Goal: Task Accomplishment & Management: Use online tool/utility

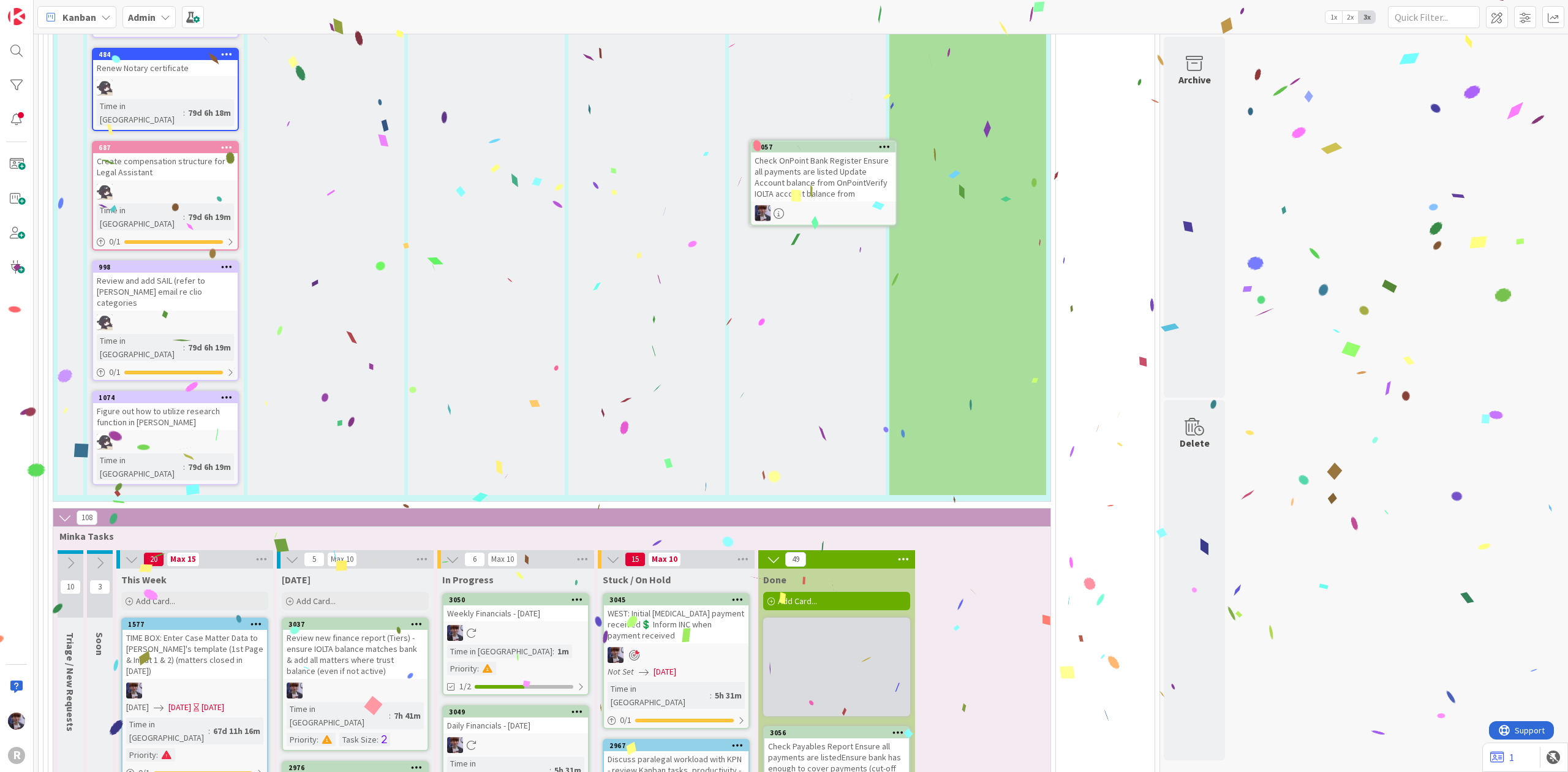
scroll to position [3037, 0]
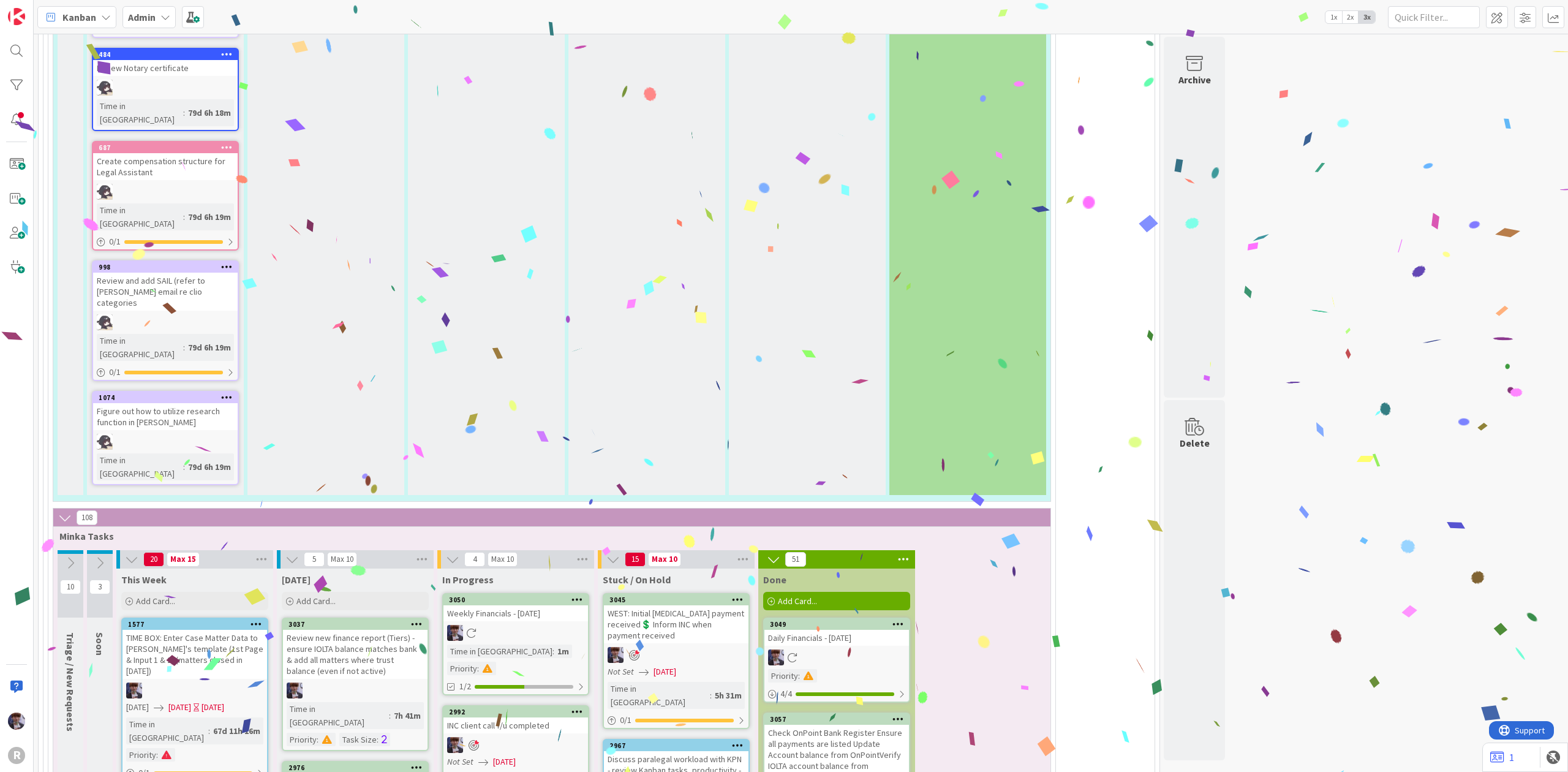
click at [537, 605] on div "Weekly Financials - 09/26/2025" at bounding box center [515, 613] width 144 height 16
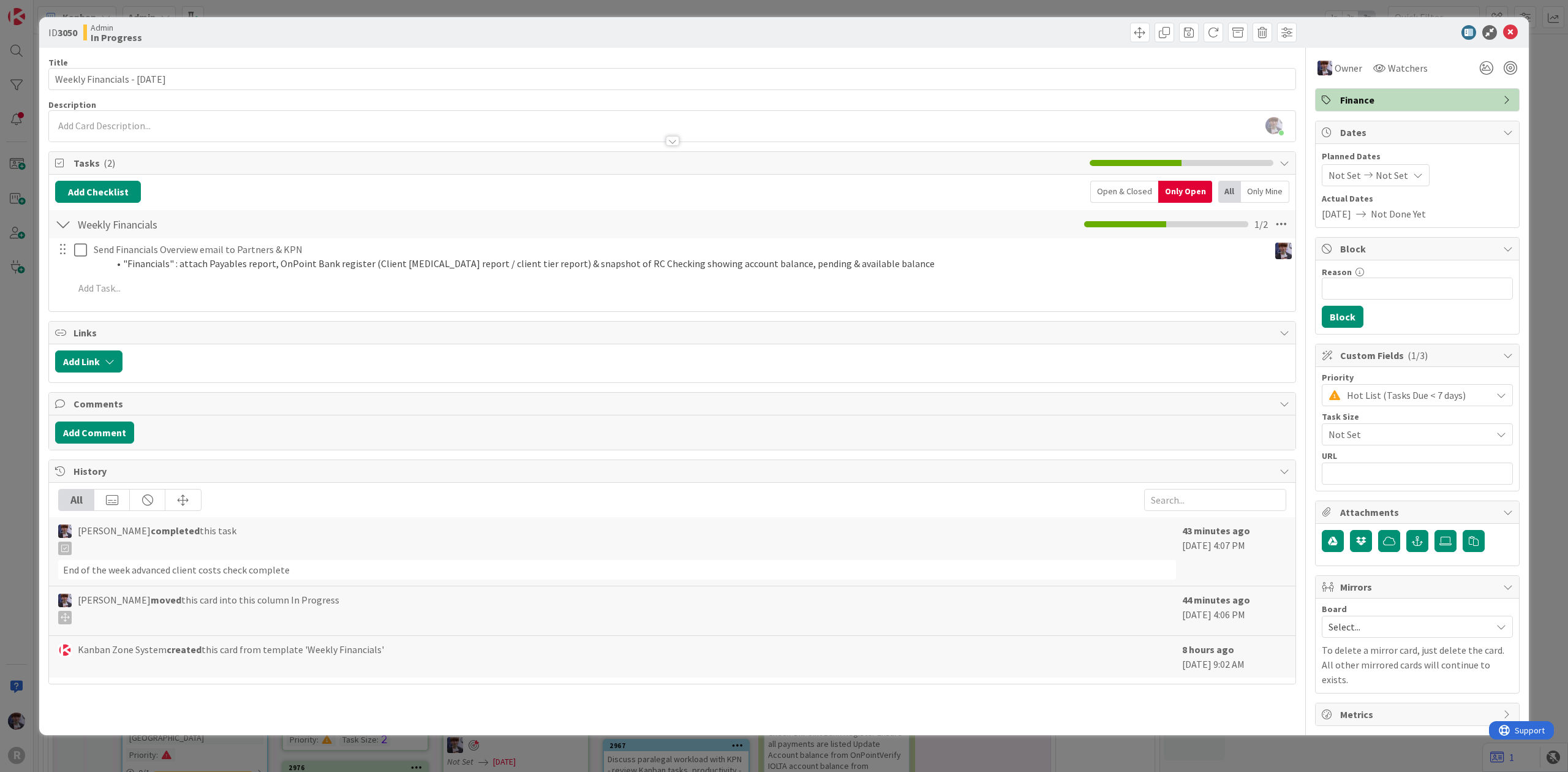
click at [20, 308] on div "ID 3050 Admin In Progress Title 30 / 128 Weekly Financials - 09/26/2025 Descrip…" at bounding box center [784, 386] width 1568 height 772
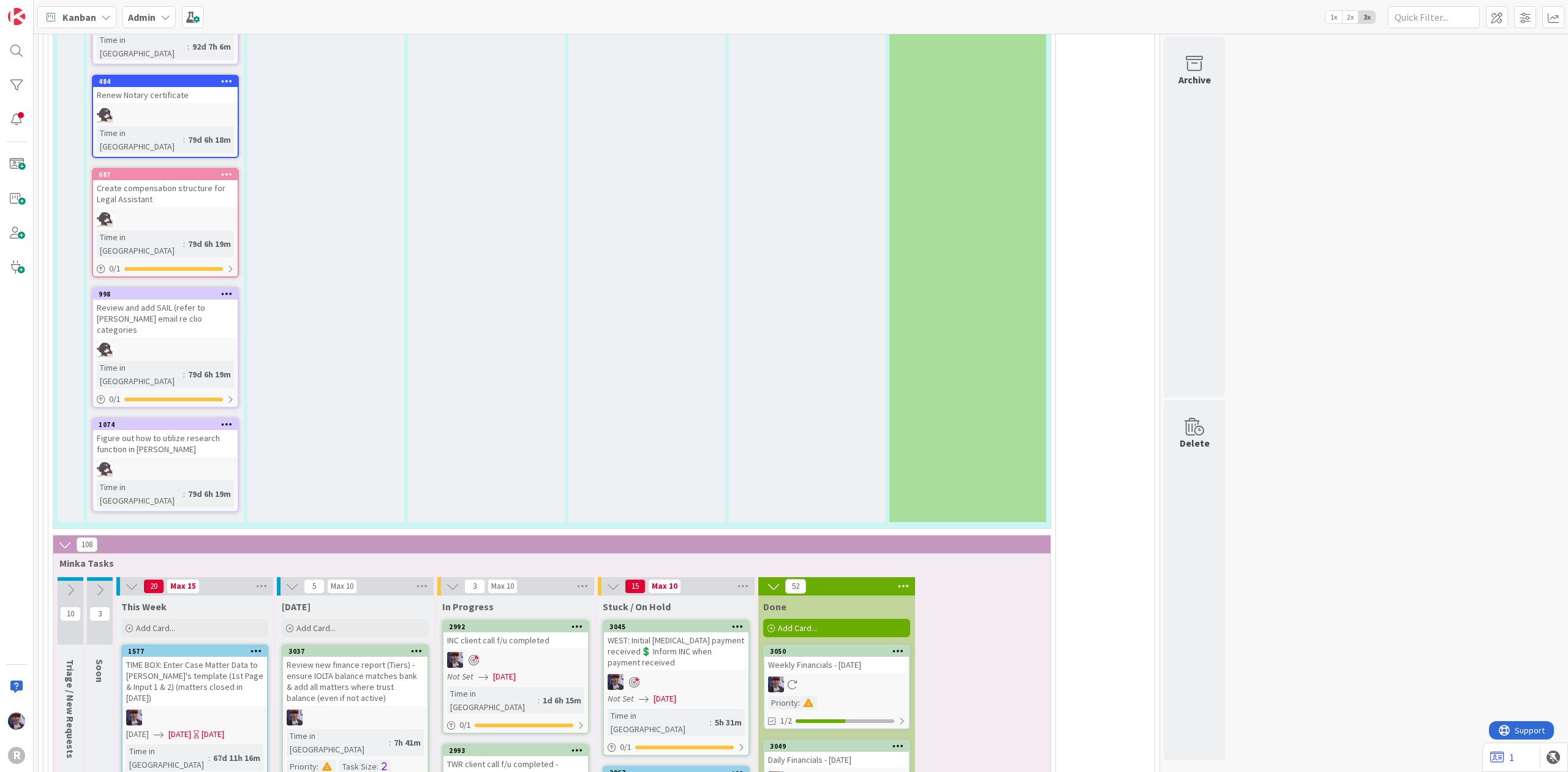
click at [834, 657] on div "Weekly Financials - 09/26/2025" at bounding box center [836, 664] width 144 height 16
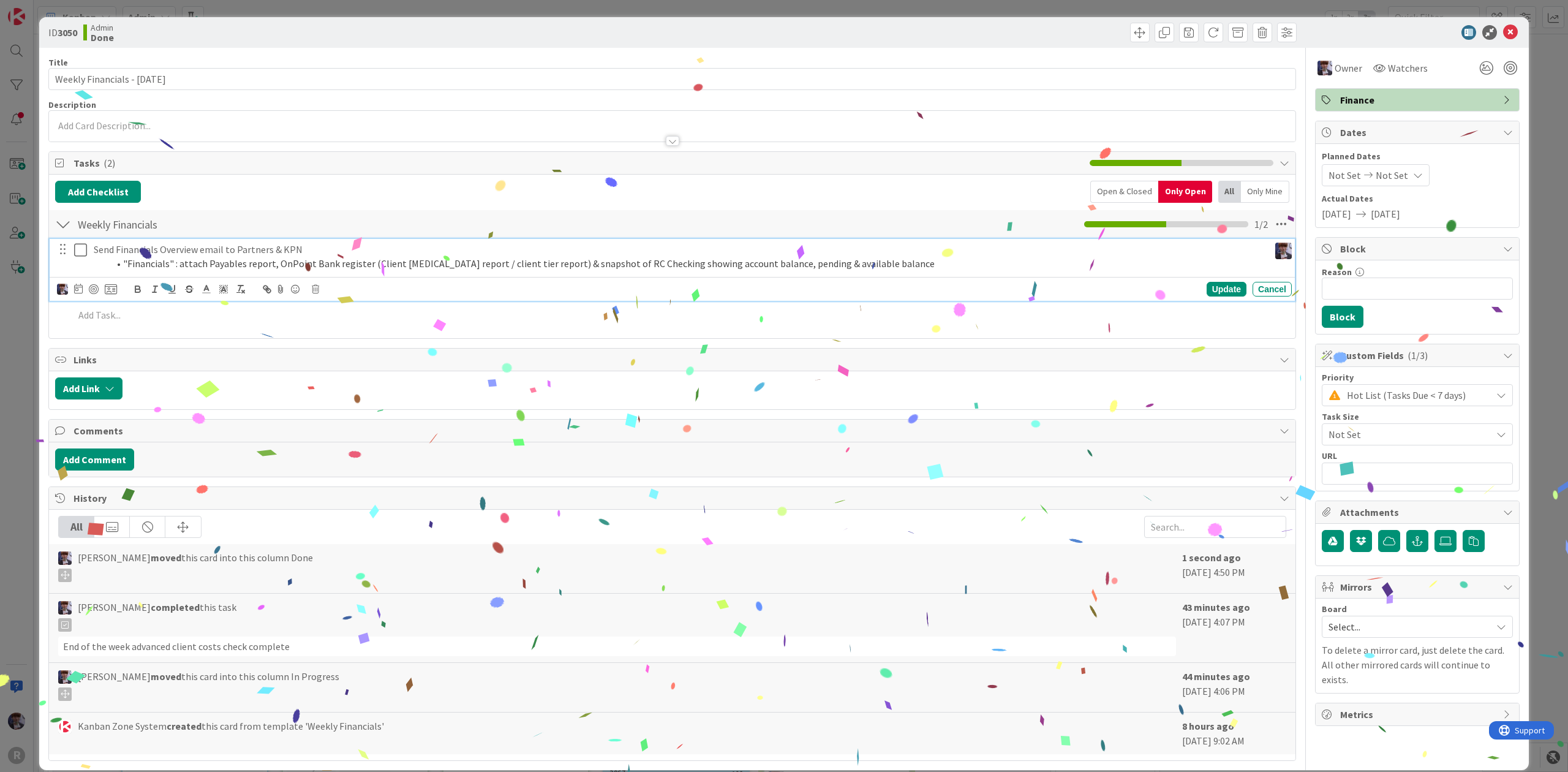
click at [80, 248] on icon at bounding box center [80, 249] width 13 height 15
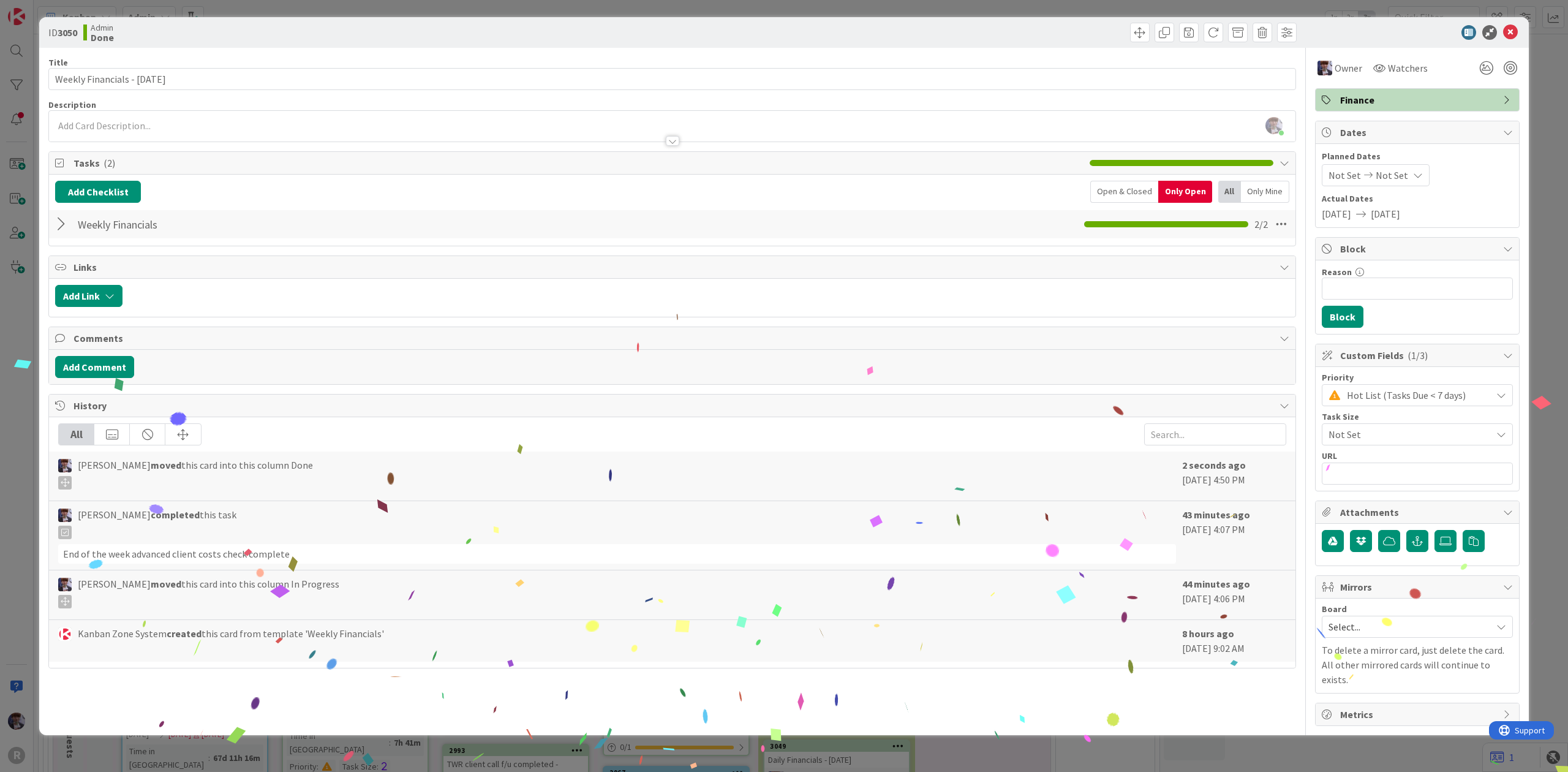
click at [36, 313] on div "ID 3050 Admin Done Title 30 / 128 Weekly Financials - 09/26/2025 Description Mi…" at bounding box center [784, 386] width 1568 height 772
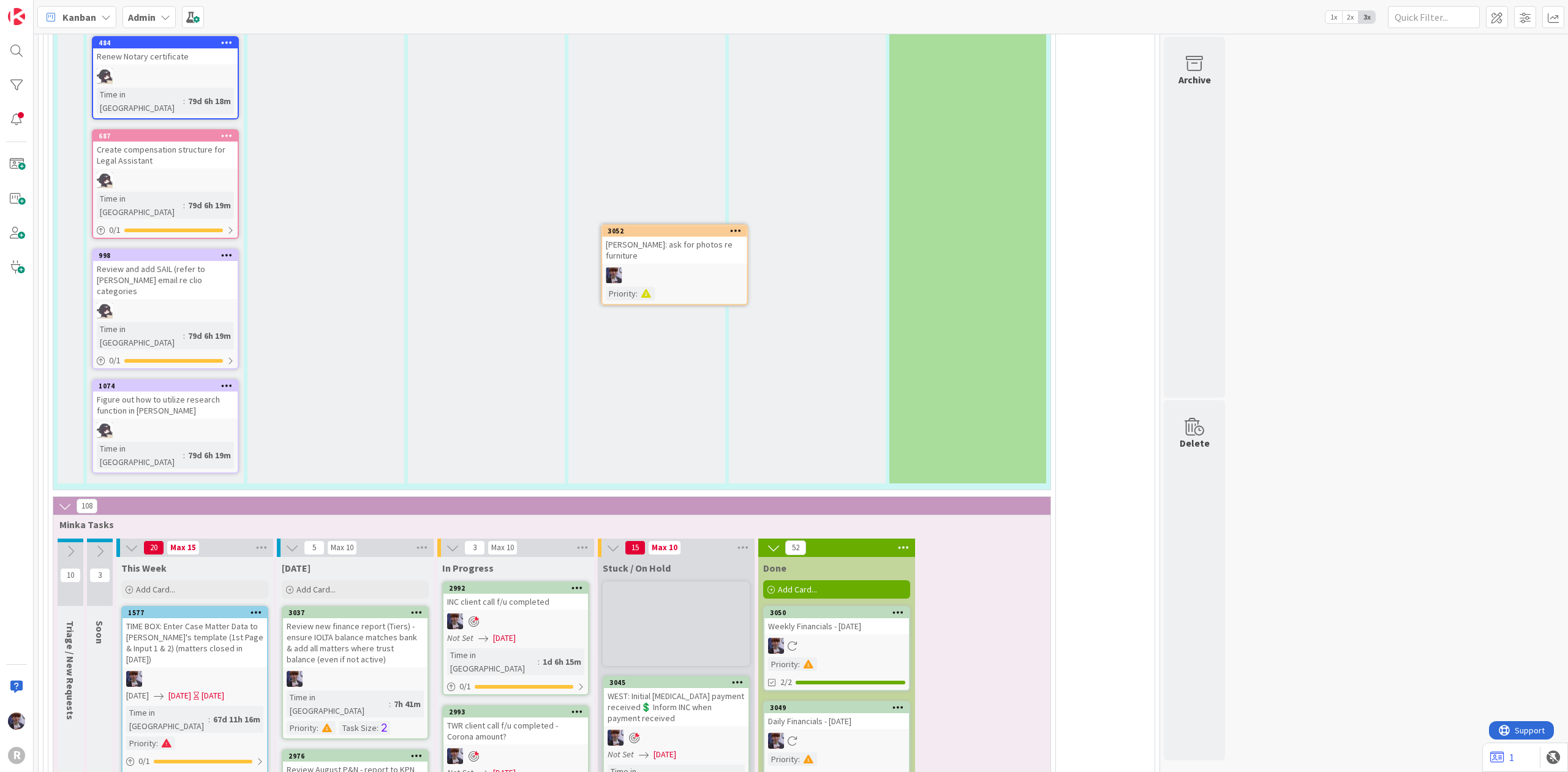
scroll to position [3045, 0]
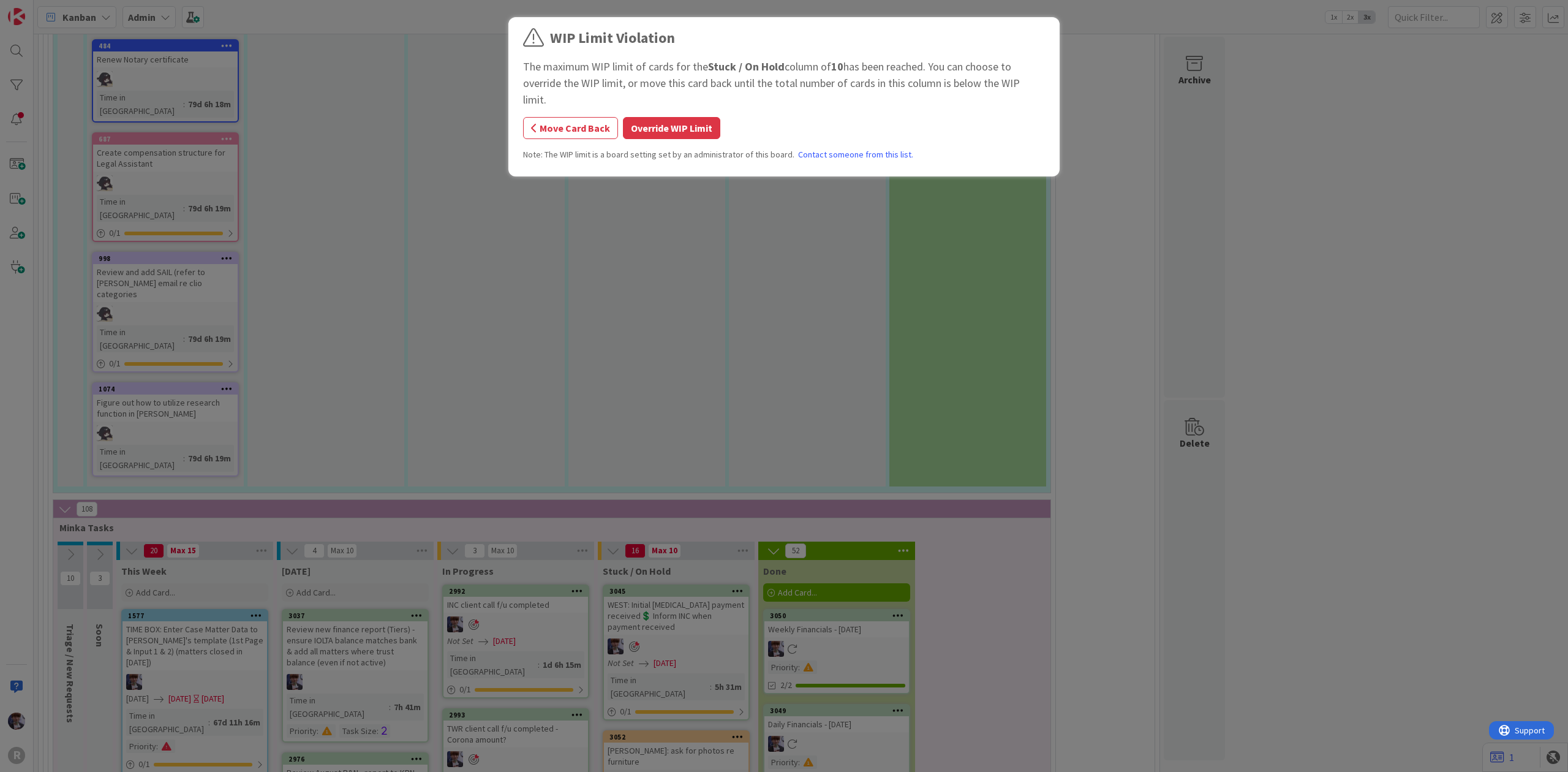
click at [667, 94] on div "WIP Limit Violation The maximum WIP limit of cards for the Stuck / On Hold colu…" at bounding box center [784, 99] width 522 height 144
click at [667, 117] on button "Override WIP Limit" at bounding box center [671, 128] width 97 height 22
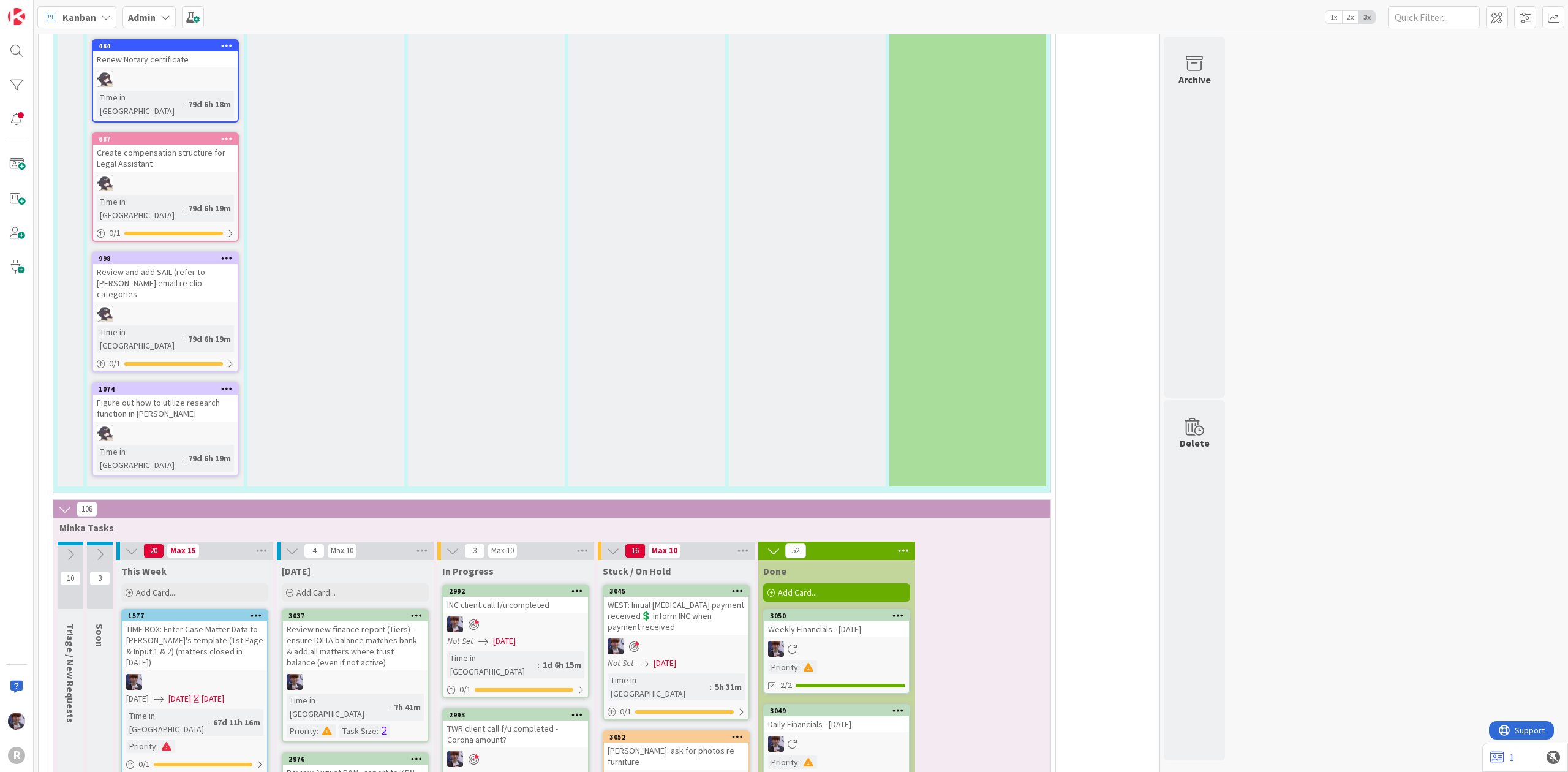
click at [692, 742] on div "Medina: ask for photos re furniture" at bounding box center [676, 756] width 144 height 27
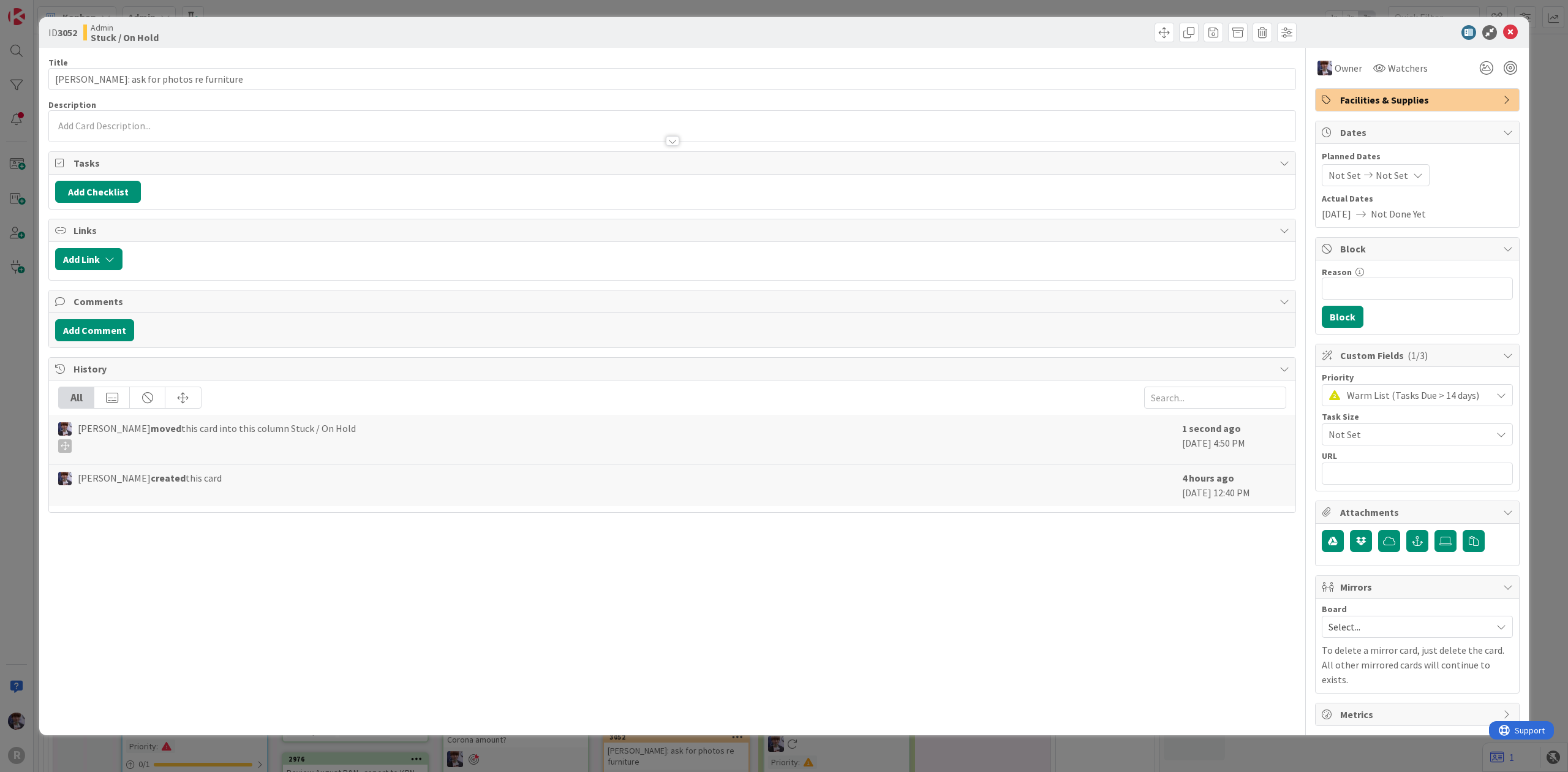
drag, startPoint x: 1375, startPoint y: 311, endPoint x: 1380, endPoint y: 302, distance: 10.3
click at [1375, 310] on div "Reason 0 / 256 Block" at bounding box center [1418, 297] width 204 height 74
click at [1381, 292] on input "Reason" at bounding box center [1417, 288] width 191 height 22
type input "waiting for photos"
click at [1353, 327] on button "Block" at bounding box center [1342, 316] width 42 height 22
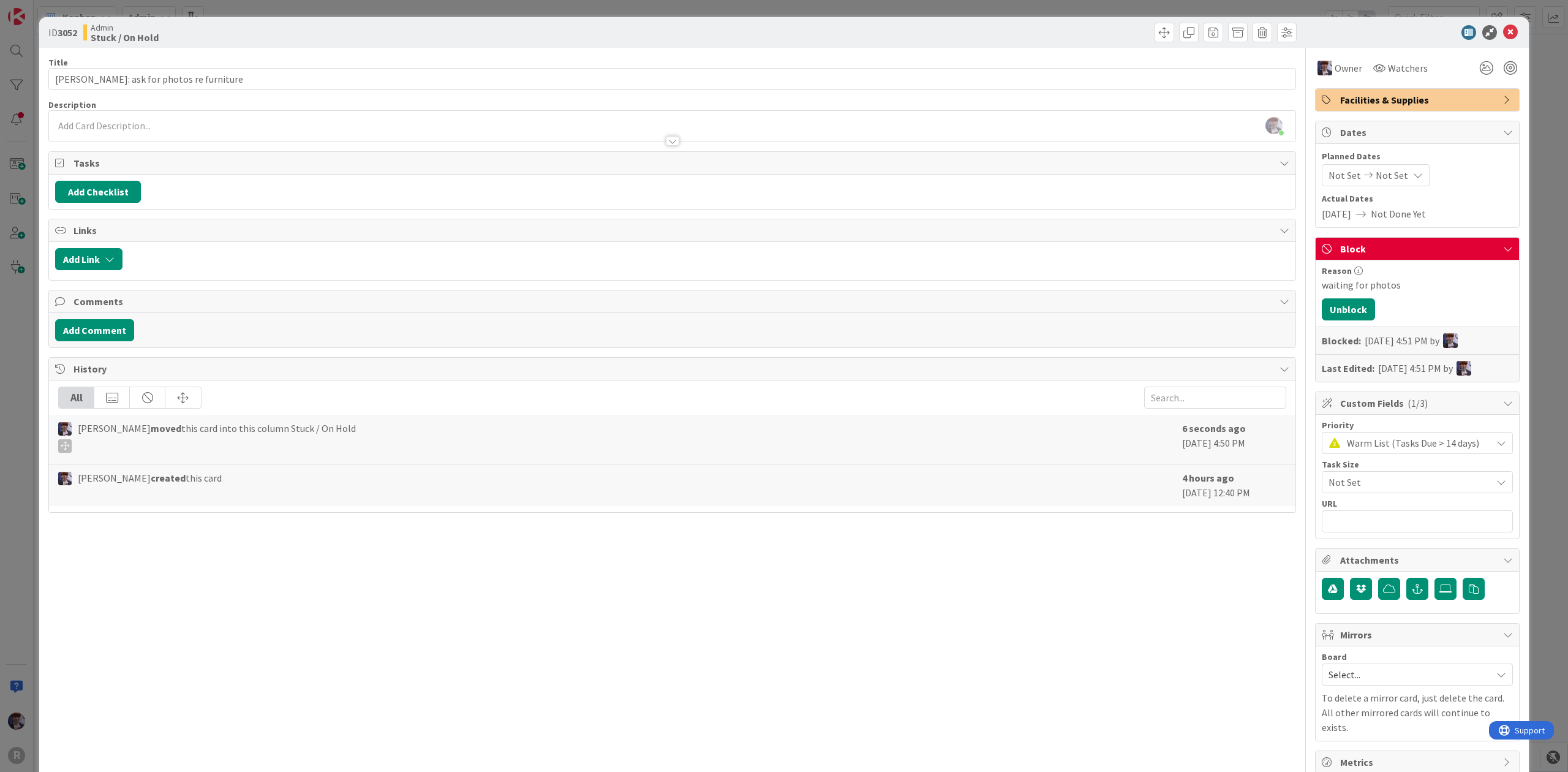
click at [1551, 202] on div "ID 3052 Admin Stuck / On Hold Title 35 / 128 Medina: ask for photos re furnitur…" at bounding box center [784, 386] width 1568 height 772
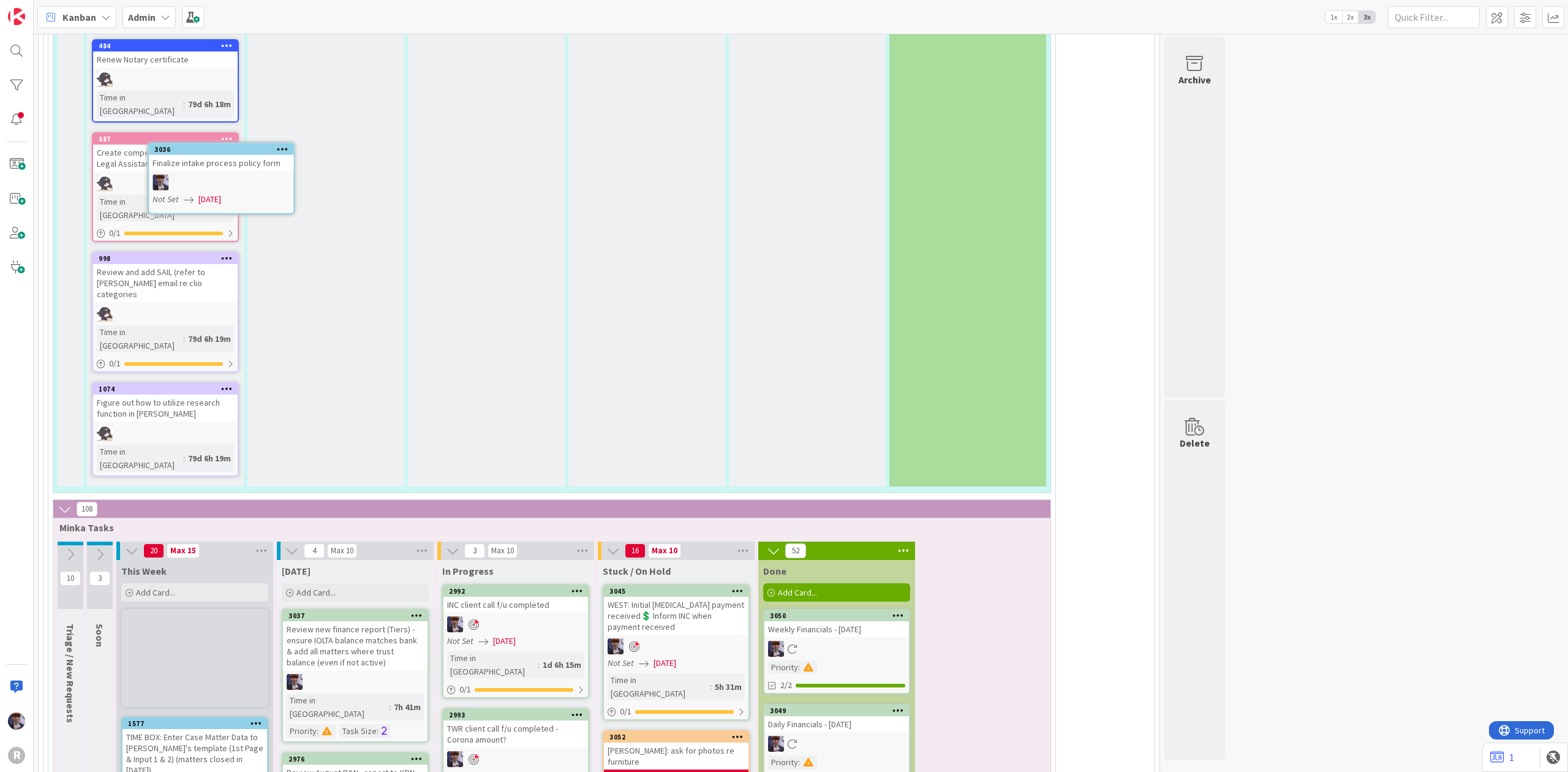
scroll to position [3030, 0]
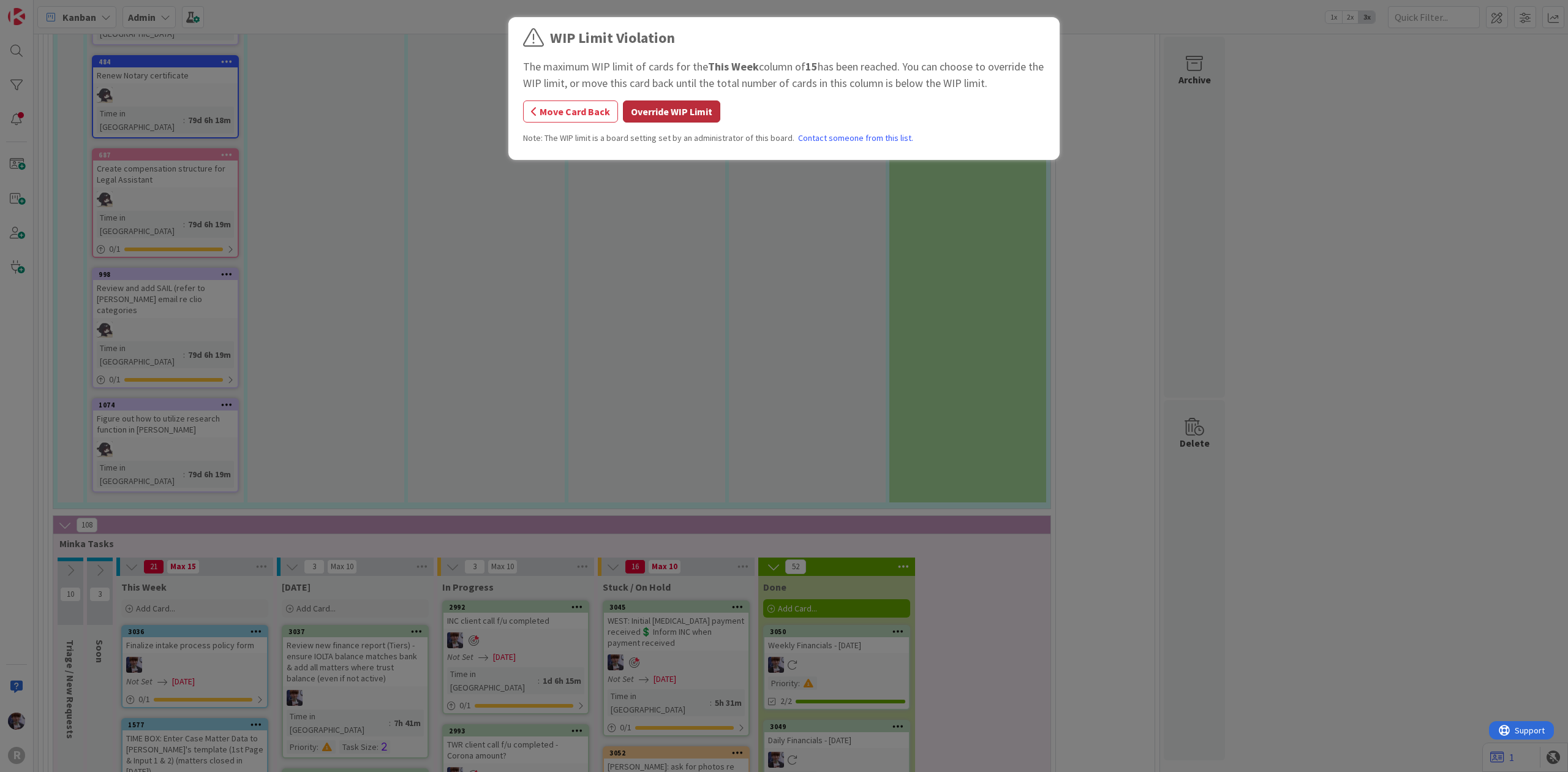
drag, startPoint x: 656, startPoint y: 101, endPoint x: 651, endPoint y: 106, distance: 7.1
click at [656, 99] on div "WIP Limit Violation The maximum WIP limit of cards for the This Week column of …" at bounding box center [784, 90] width 522 height 127
click at [686, 101] on button "Override WIP Limit" at bounding box center [671, 112] width 97 height 22
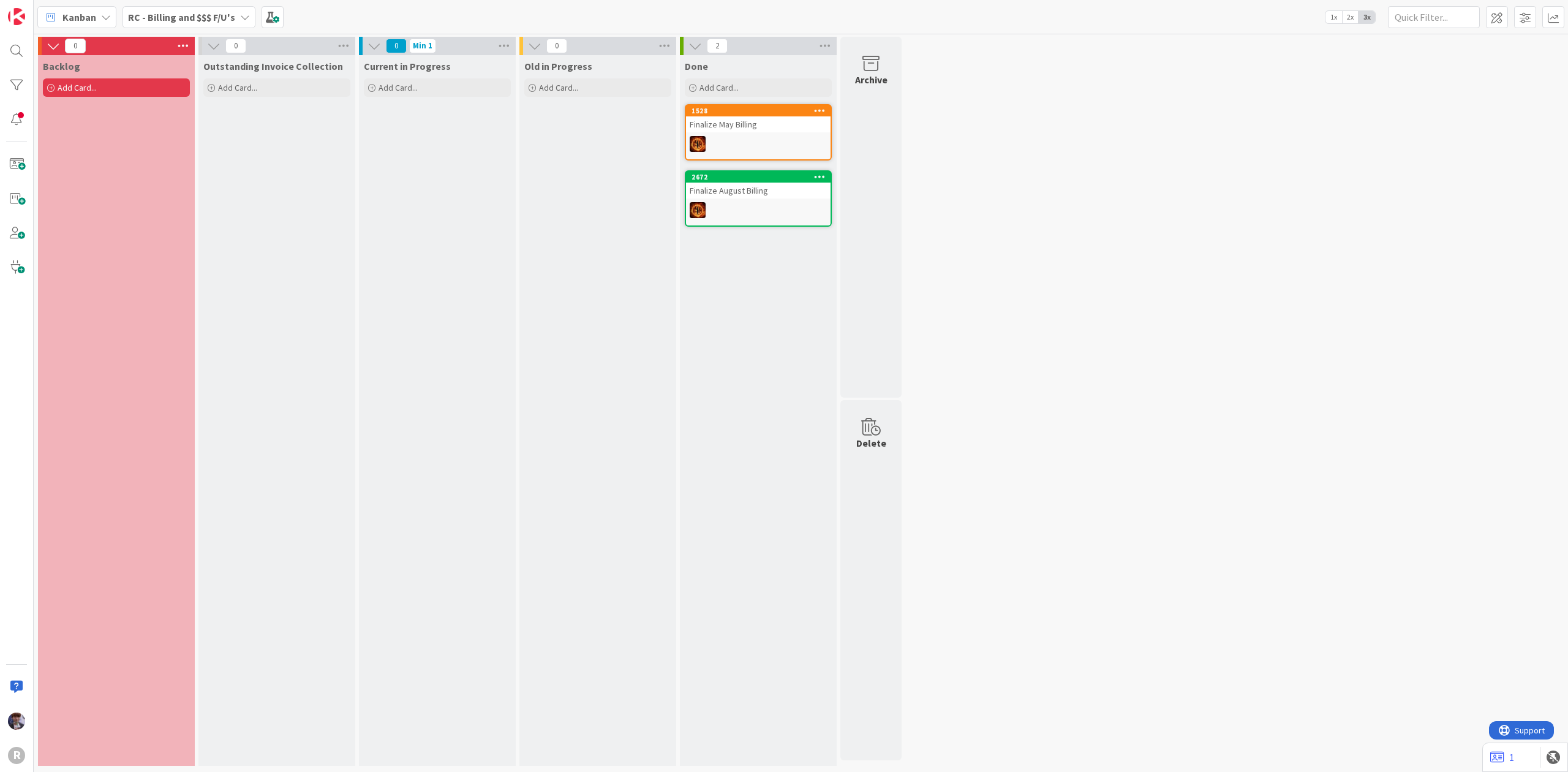
click at [199, 24] on div "RC - Billing and $$$ F/U's" at bounding box center [188, 16] width 133 height 22
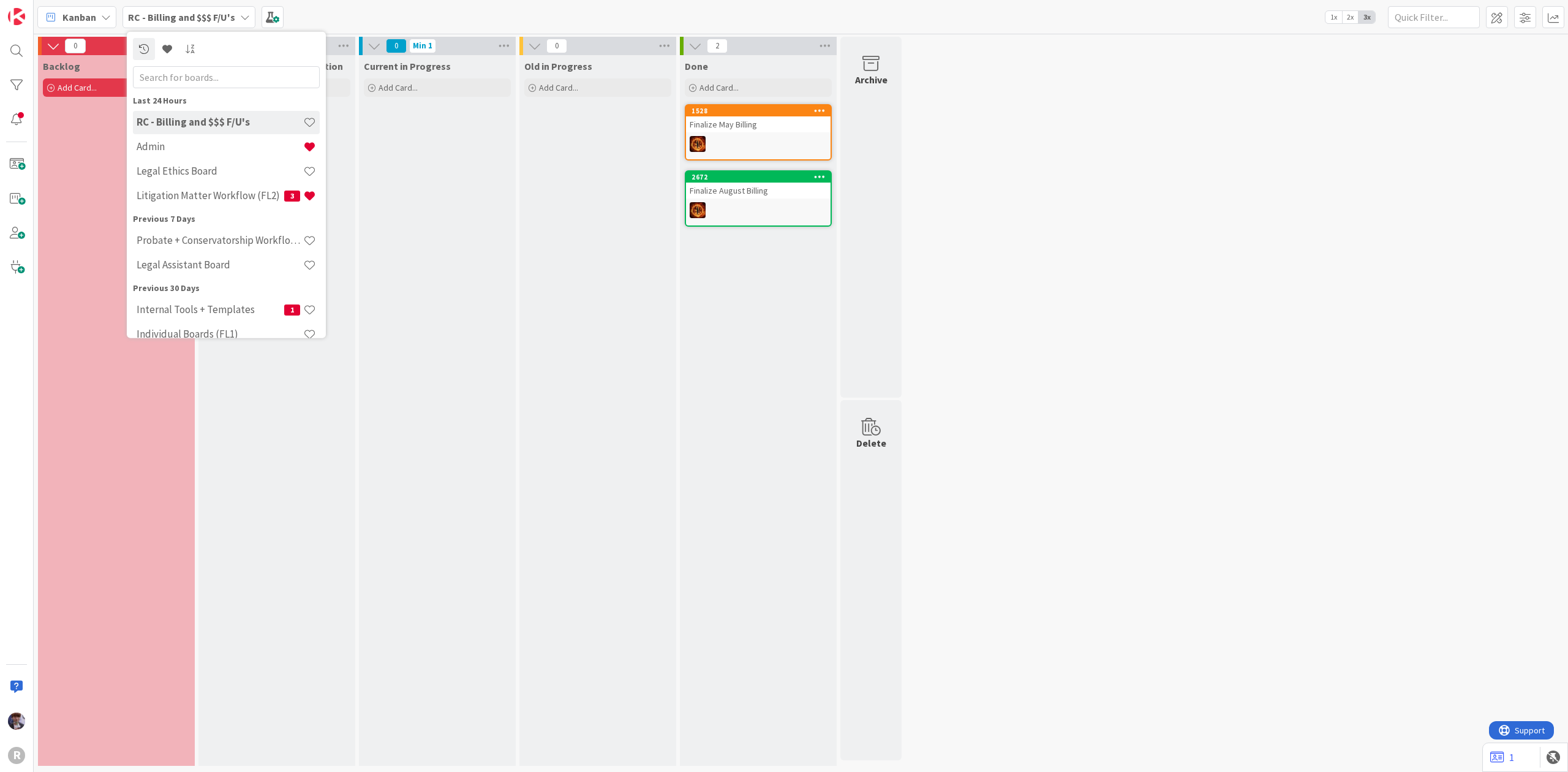
click at [187, 76] on input "text" at bounding box center [226, 77] width 187 height 22
click at [172, 191] on h4 "Litigation Matter Workflow (FL2)" at bounding box center [210, 195] width 147 height 13
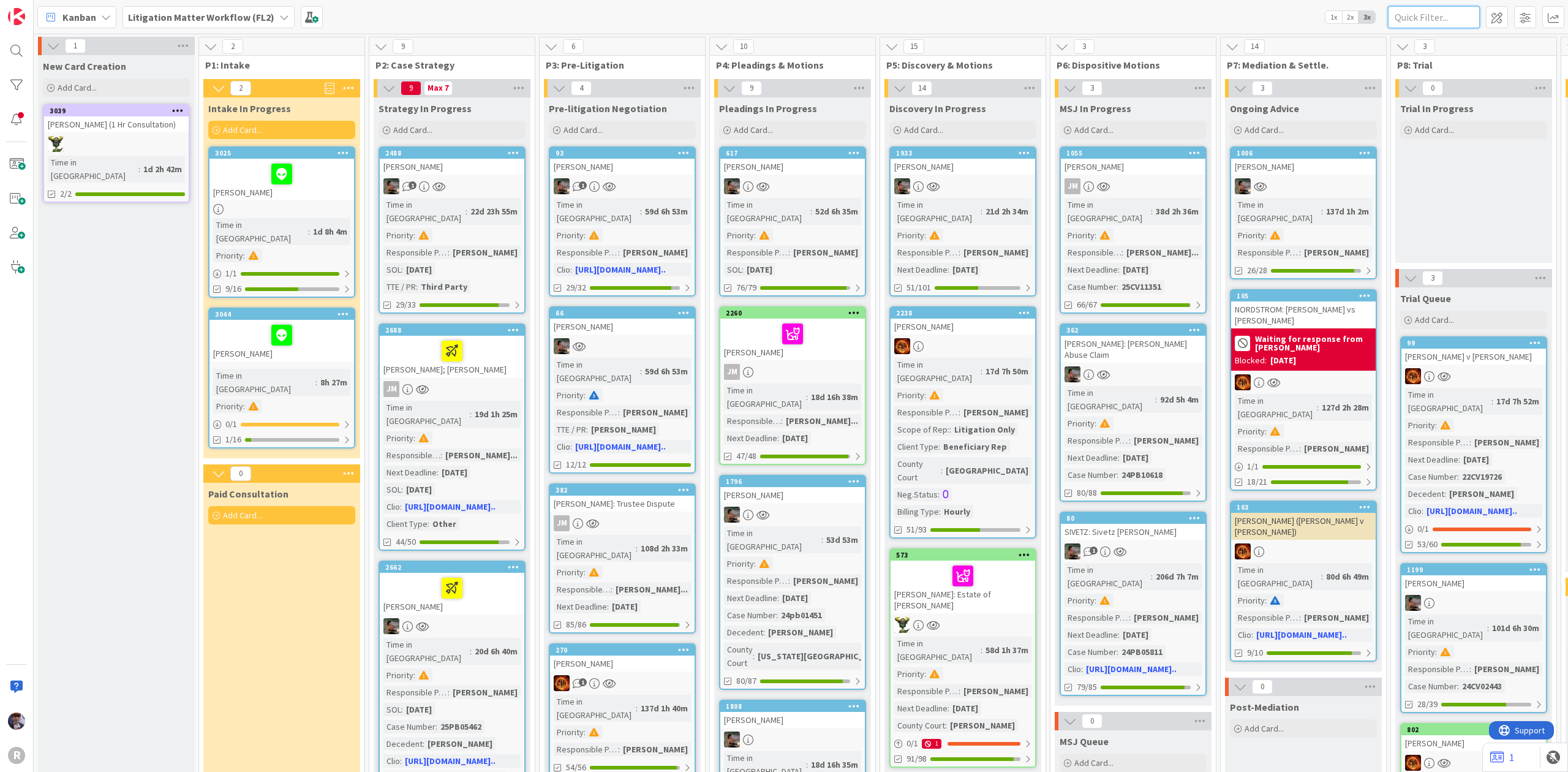
click at [1429, 13] on input "text" at bounding box center [1433, 16] width 92 height 22
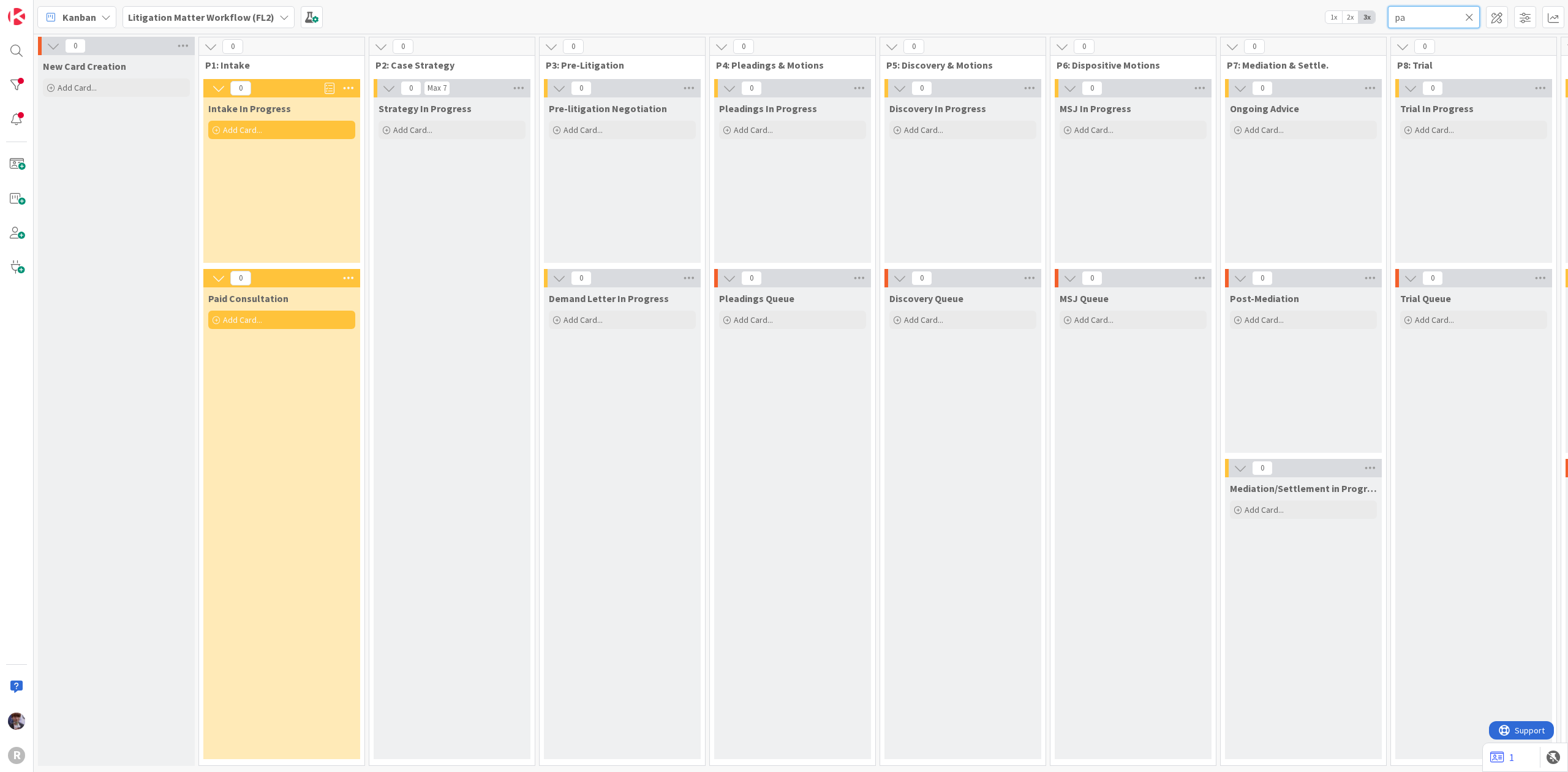
type input "p"
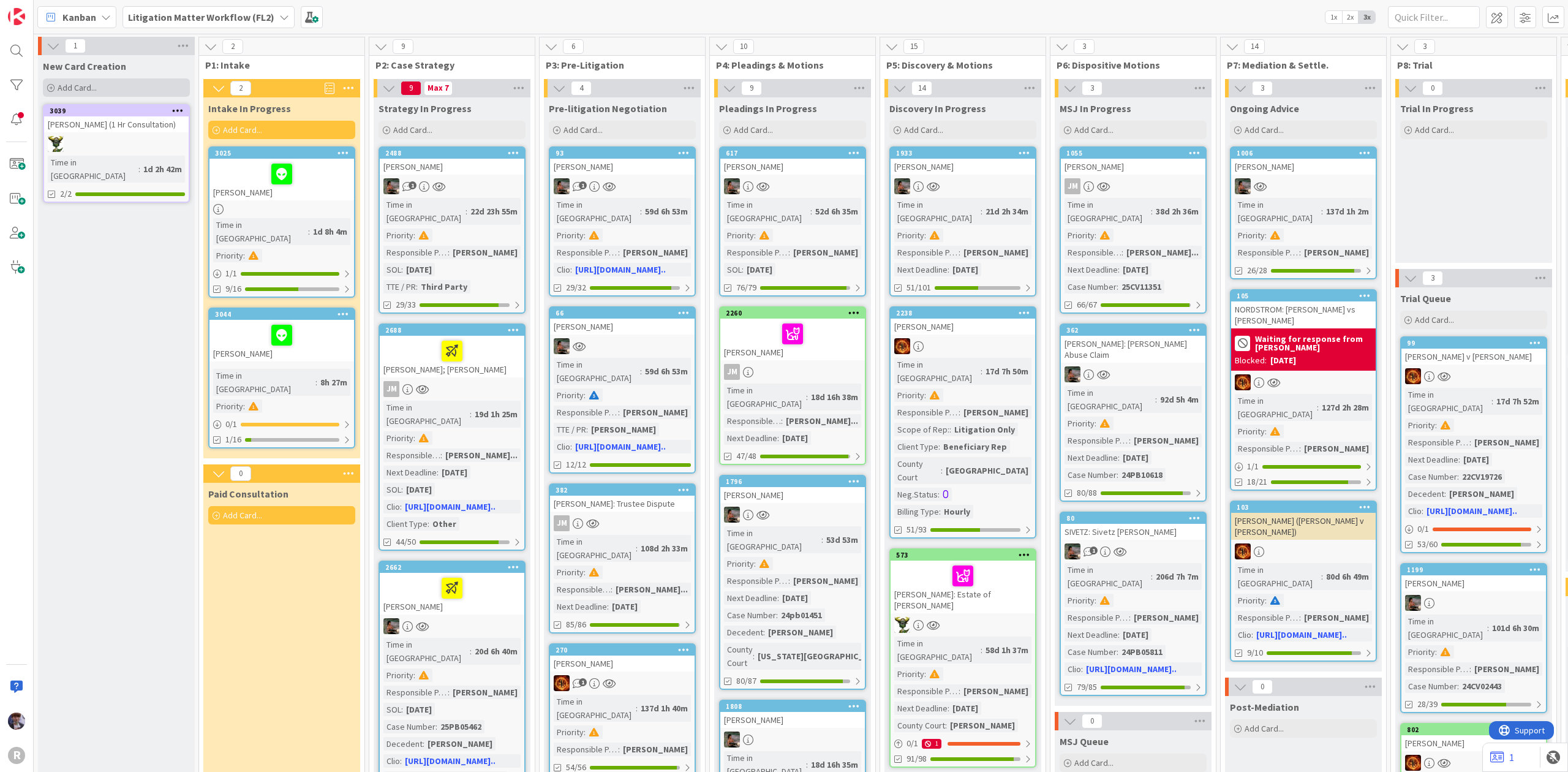
click at [141, 88] on div "Add Card..." at bounding box center [116, 87] width 147 height 18
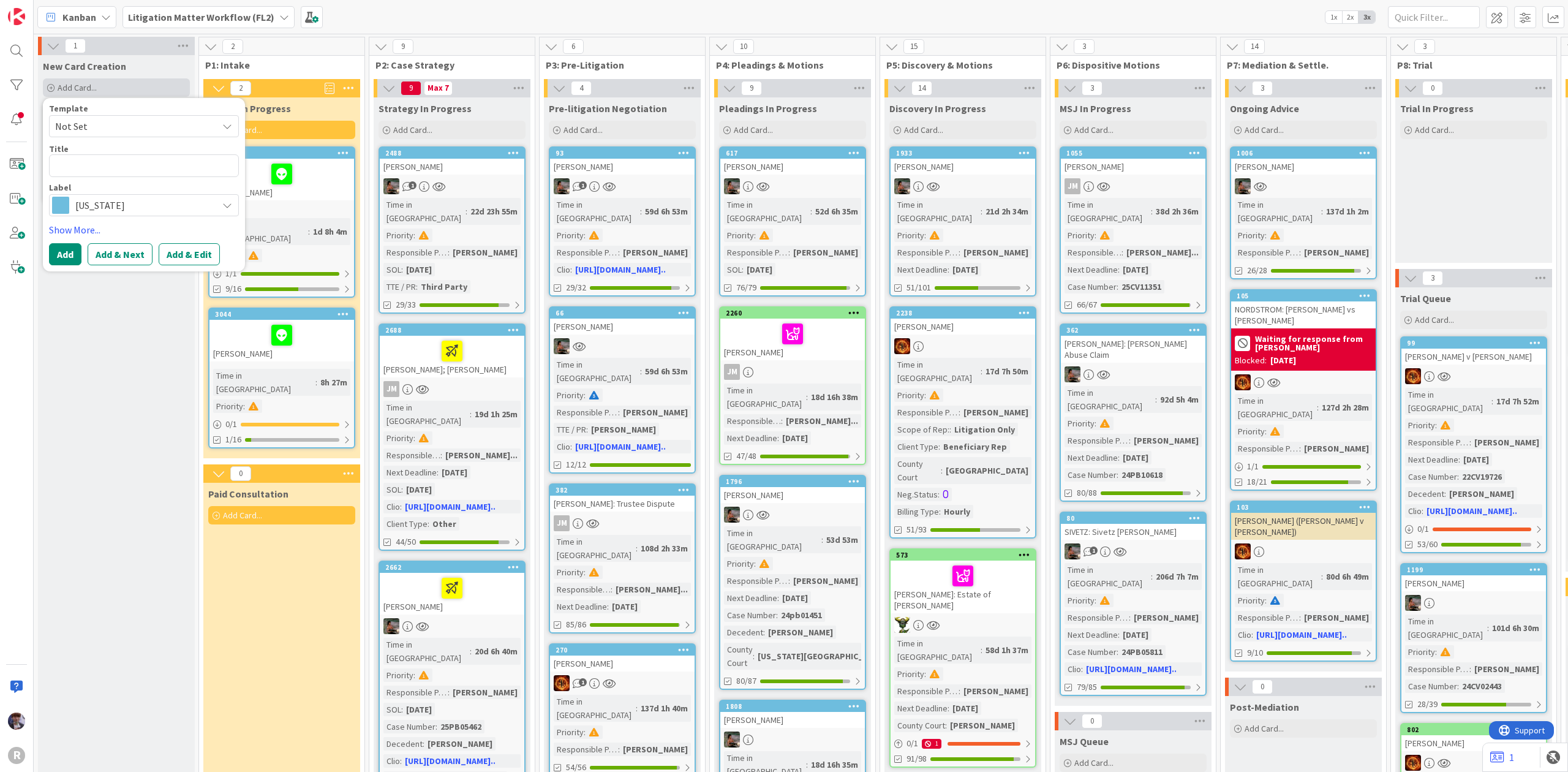
type textarea "x"
type textarea "P"
type textarea "x"
type textarea "PA"
type textarea "x"
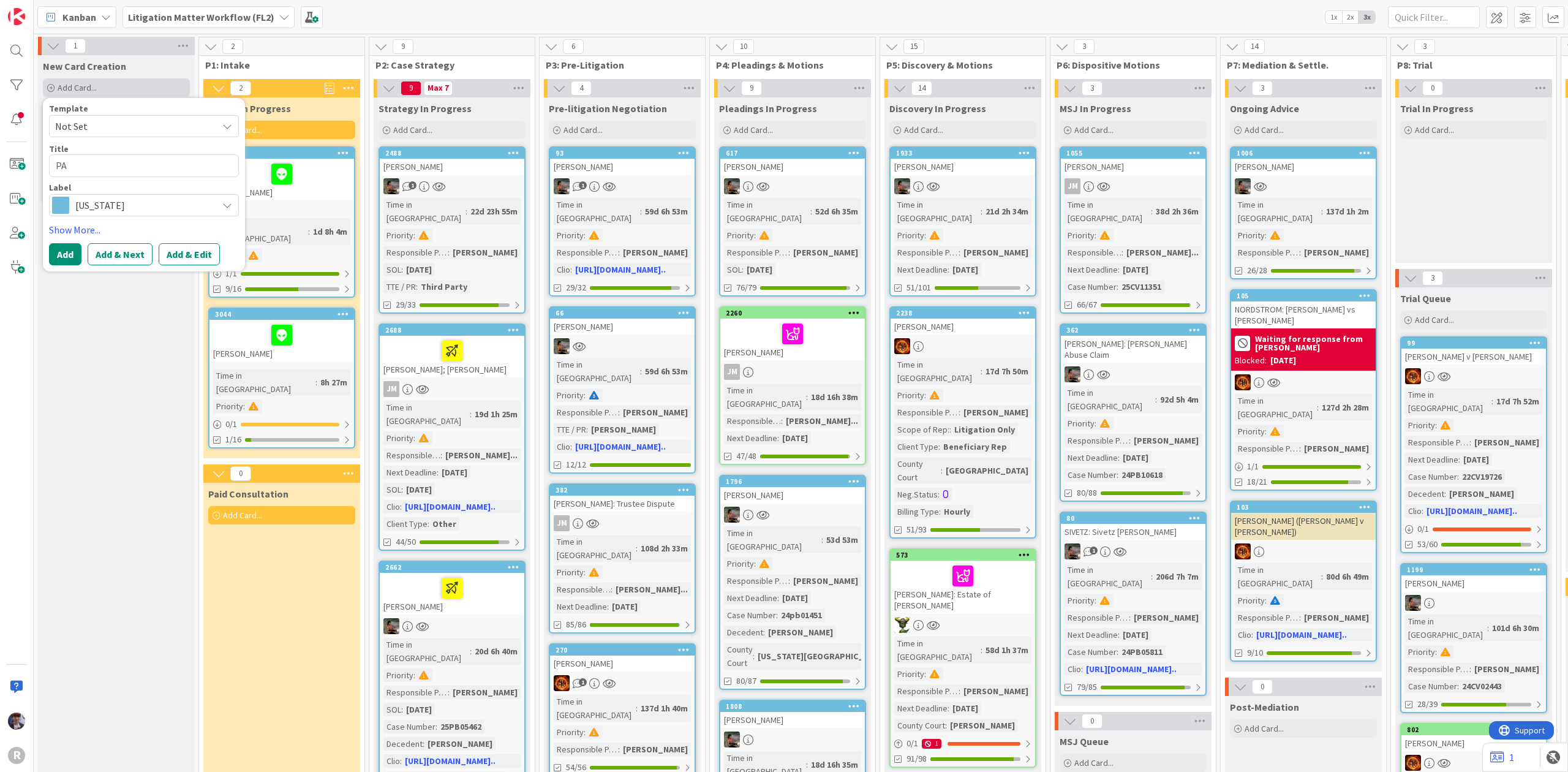
type textarea "PAU"
type textarea "x"
type textarea "[PERSON_NAME]"
type textarea "x"
type textarea "PAULU"
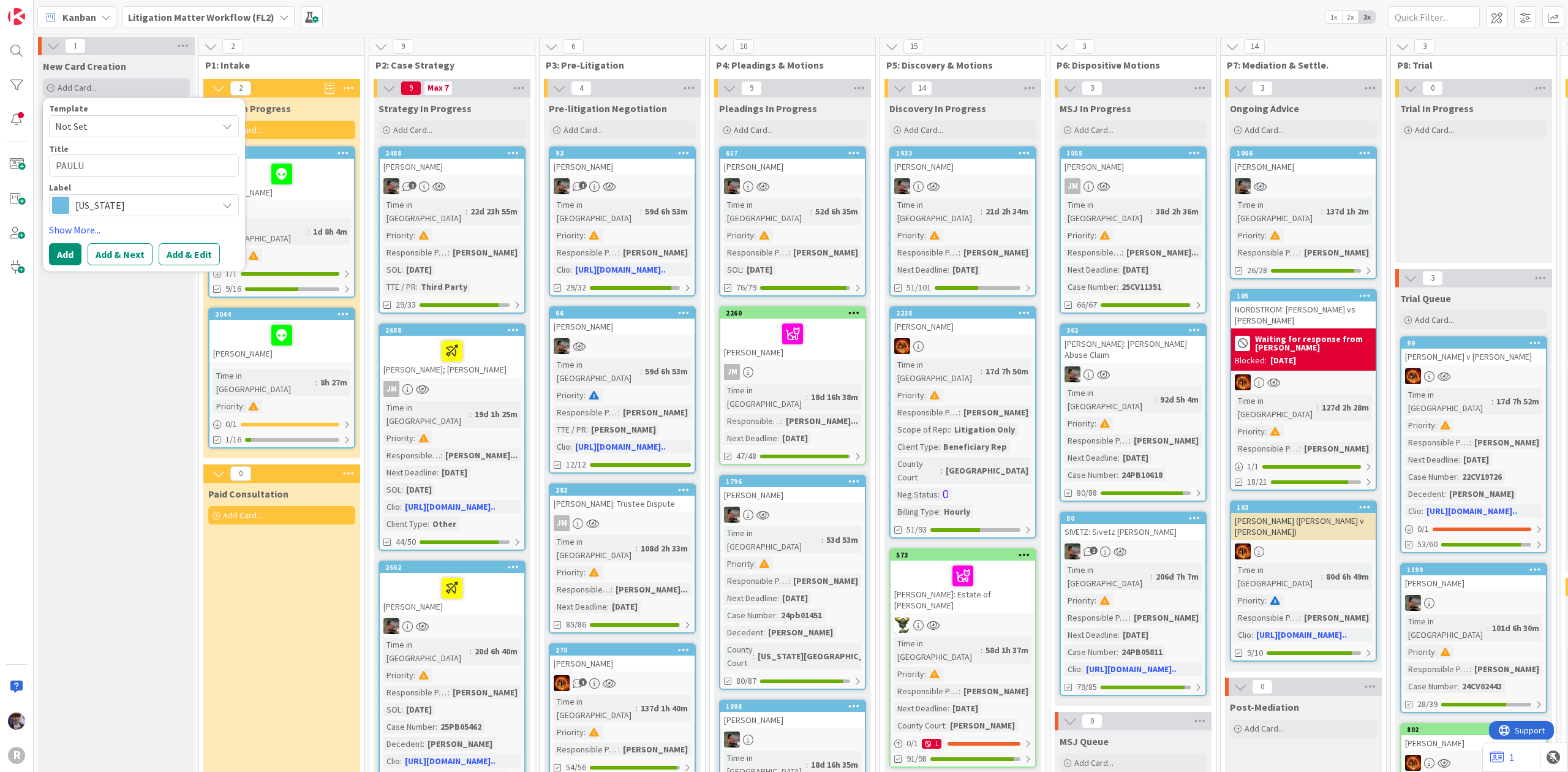
type textarea "x"
type textarea "[PERSON_NAME]"
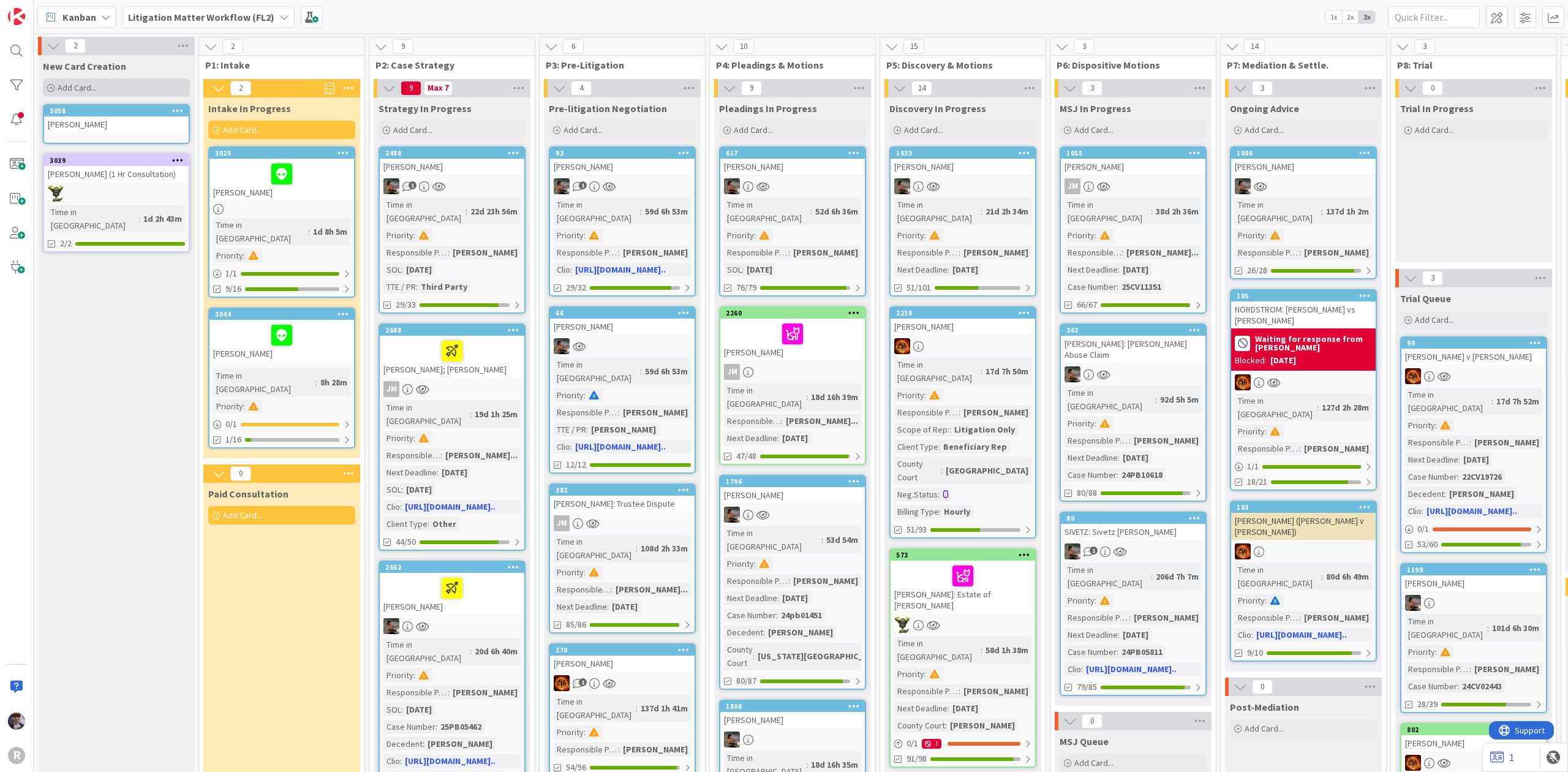
click at [141, 88] on div "Add Card..." at bounding box center [116, 87] width 147 height 18
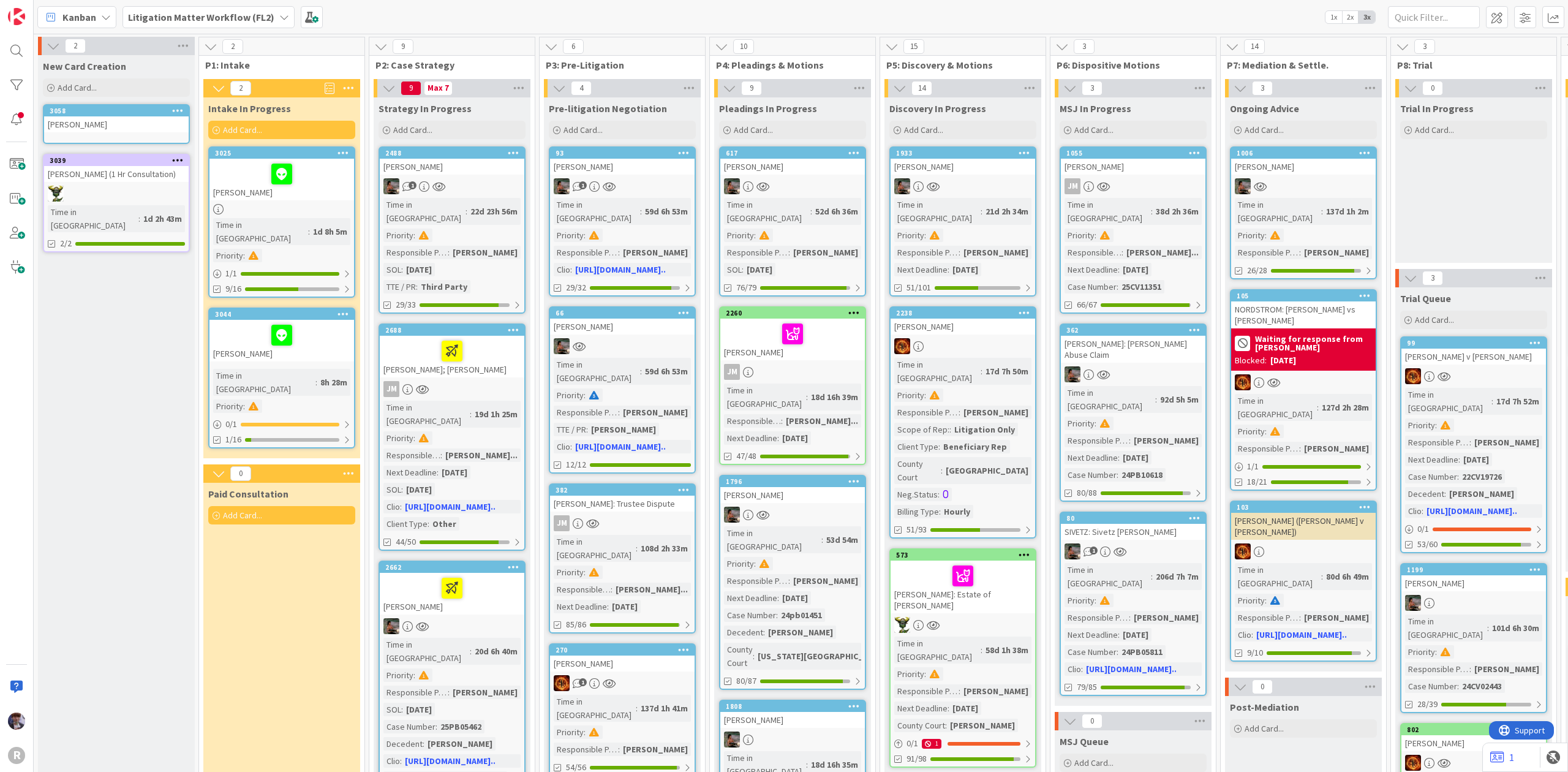
click at [84, 118] on div "[PERSON_NAME]" at bounding box center [115, 124] width 144 height 16
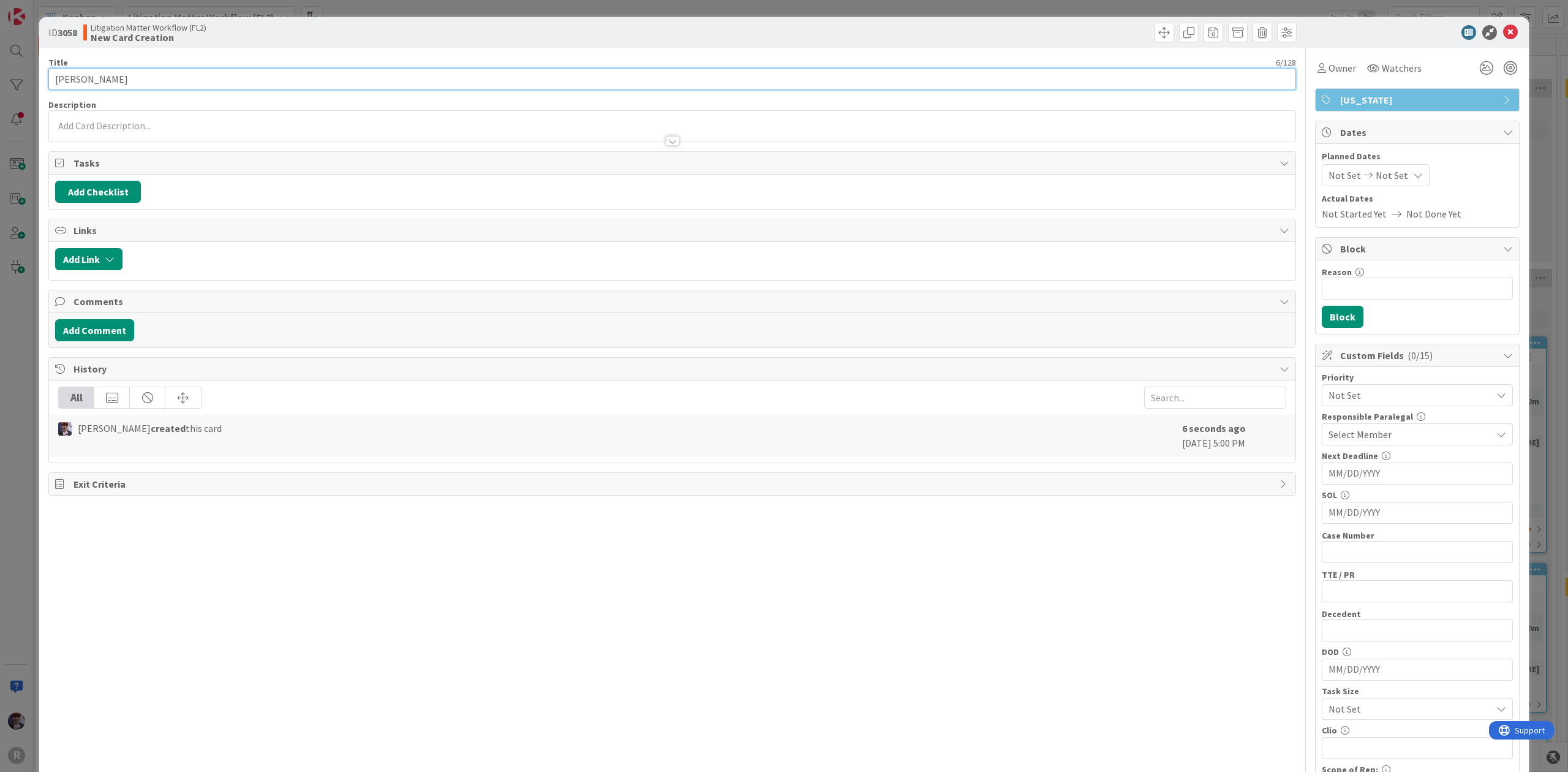
click at [112, 87] on input "[PERSON_NAME]" at bounding box center [672, 79] width 1248 height 22
type input "[PERSON_NAME] (Paid Consultation)"
click at [1529, 79] on div "ID 3058 Litigation Matter Workflow (FL2) New Card Creation Title 34 / 128 [PERS…" at bounding box center [784, 386] width 1568 height 772
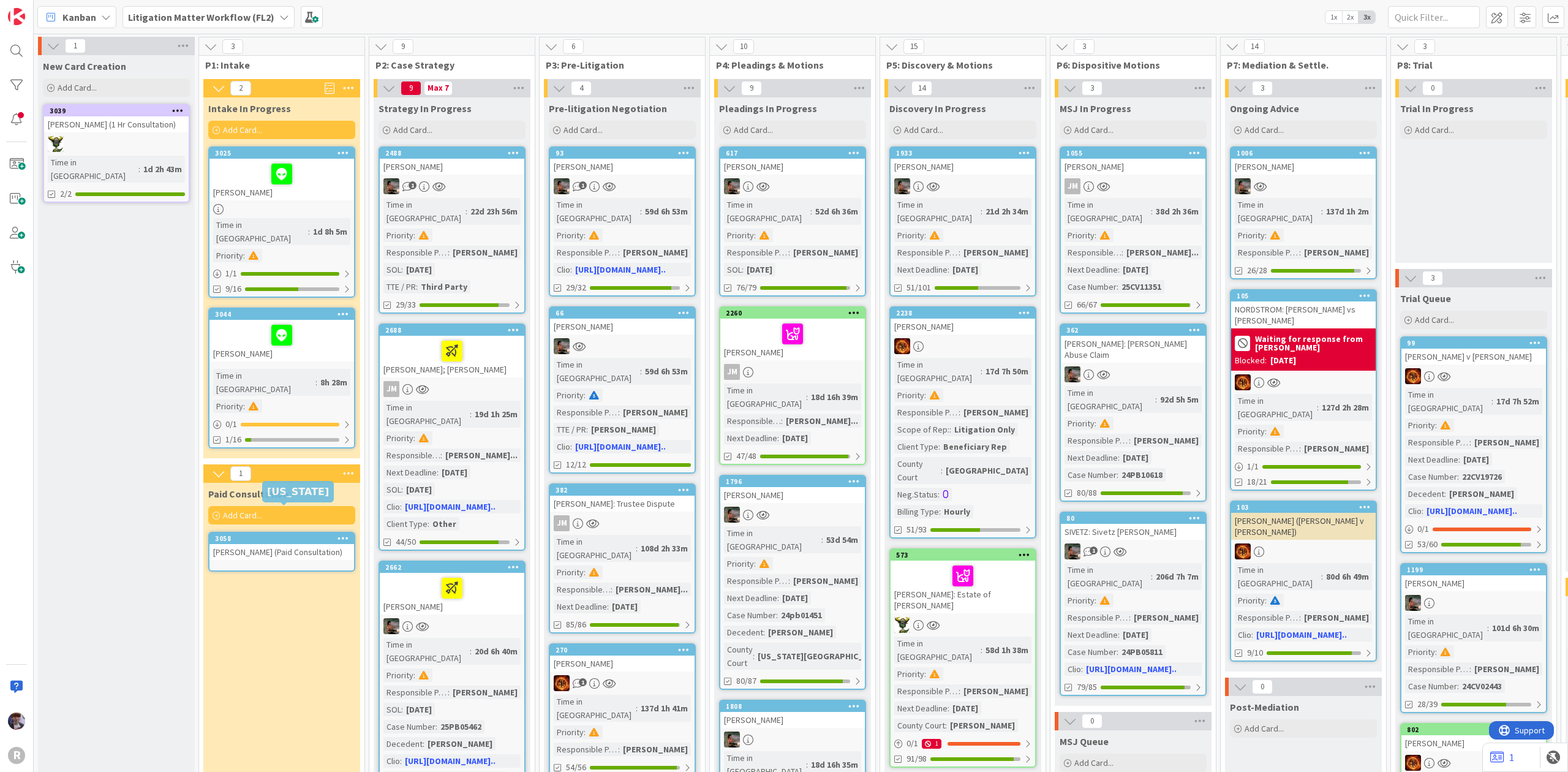
click at [273, 544] on div "[PERSON_NAME] (Paid Consultation)" at bounding box center [281, 552] width 144 height 16
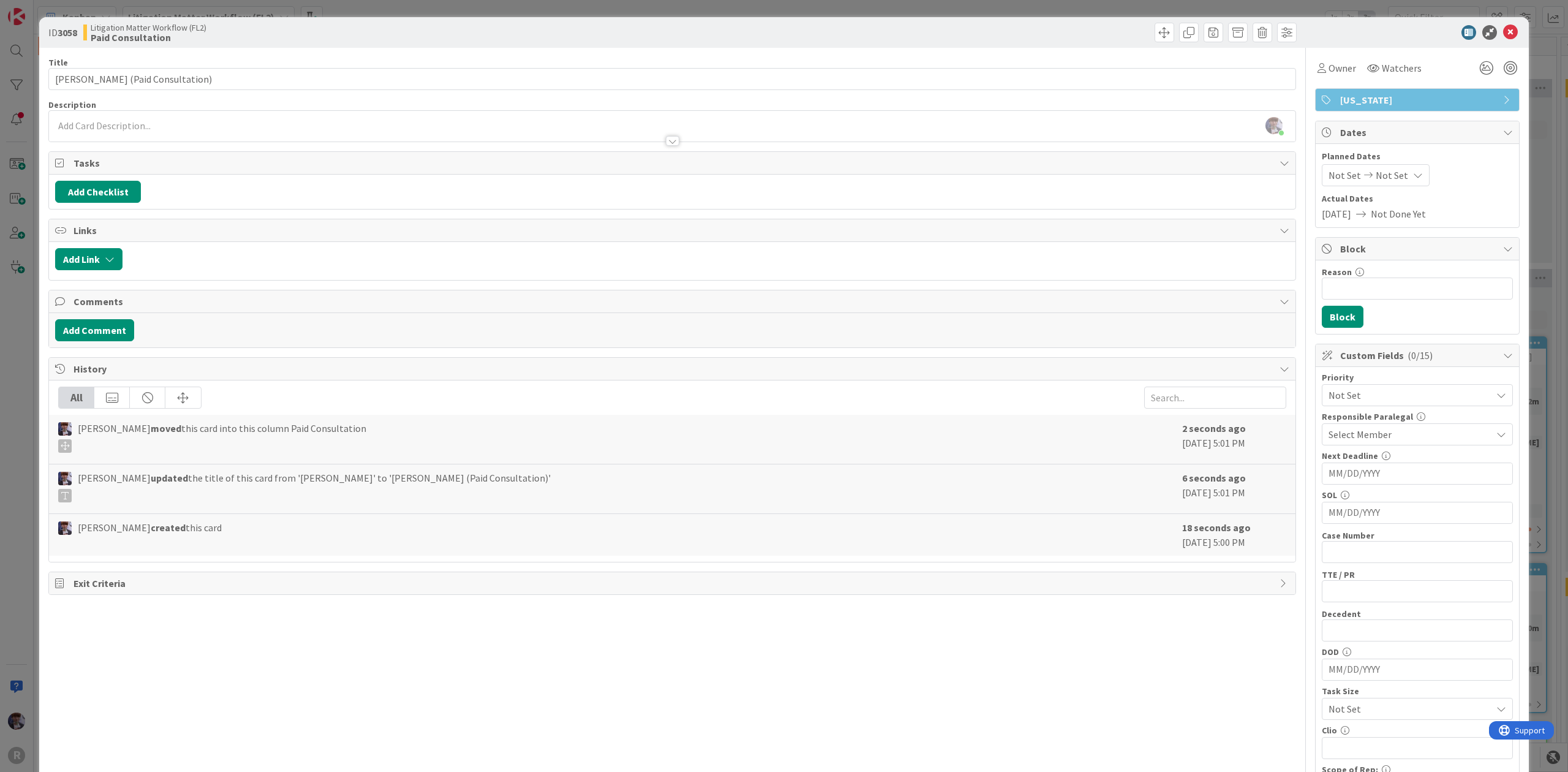
click at [27, 311] on div "ID 3058 Litigation Matter Workflow (FL2) Paid Consultation Title 34 / 128 [PERS…" at bounding box center [784, 386] width 1568 height 772
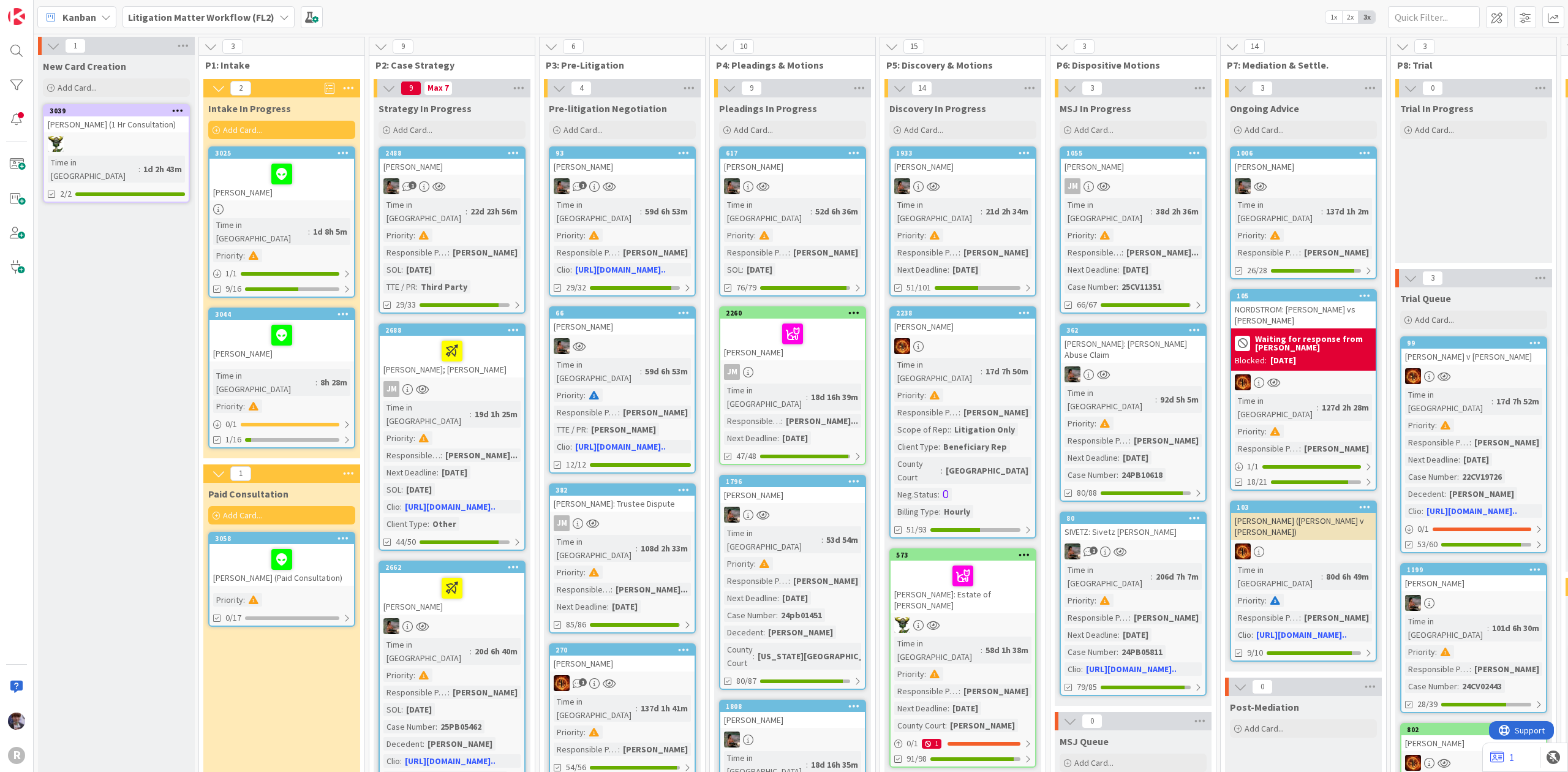
click at [320, 546] on div at bounding box center [281, 559] width 137 height 26
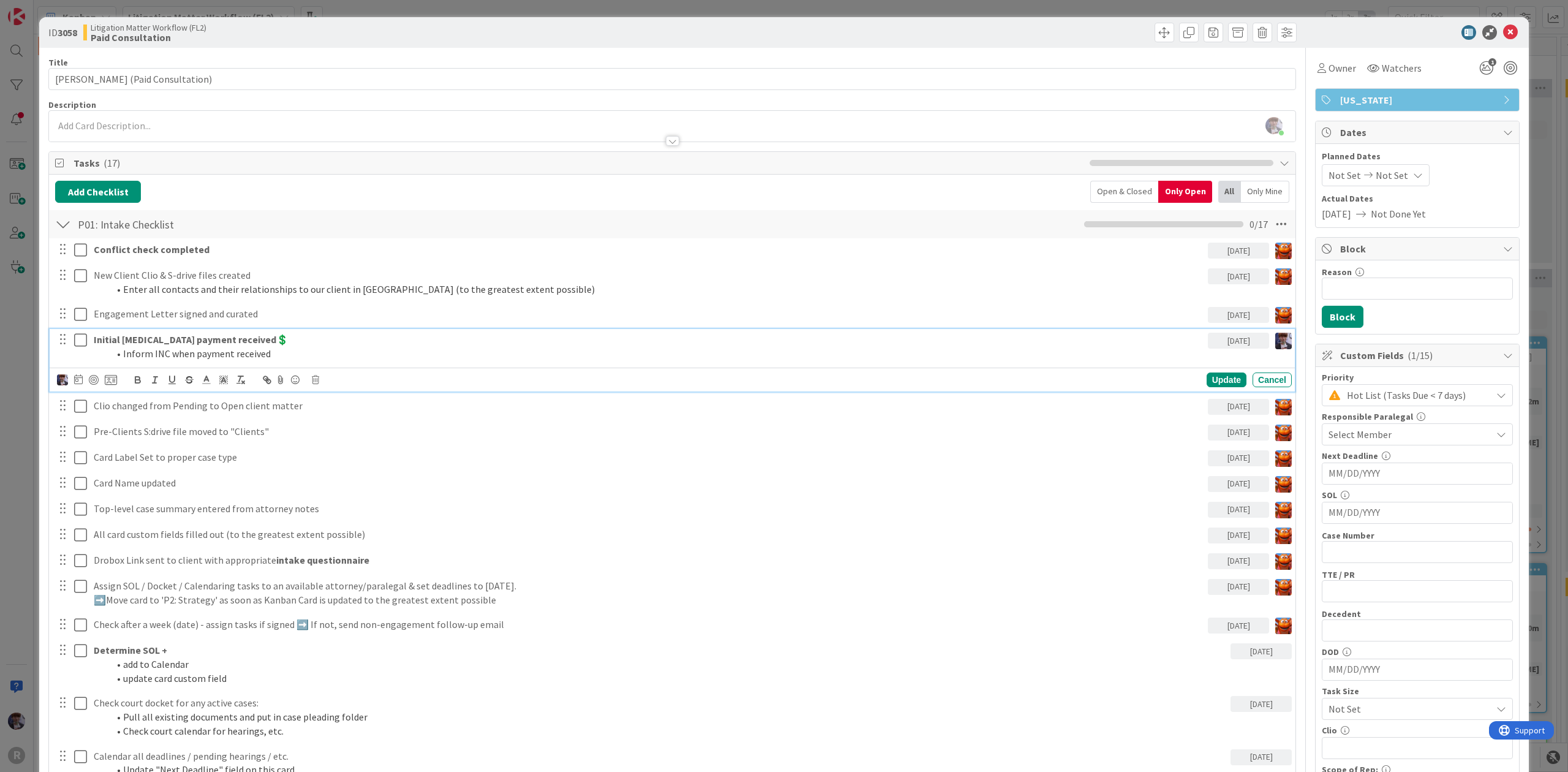
click at [162, 341] on strong "Initial [MEDICAL_DATA] payment received💲" at bounding box center [191, 339] width 195 height 13
click at [106, 380] on icon at bounding box center [111, 379] width 13 height 11
type textarea "x"
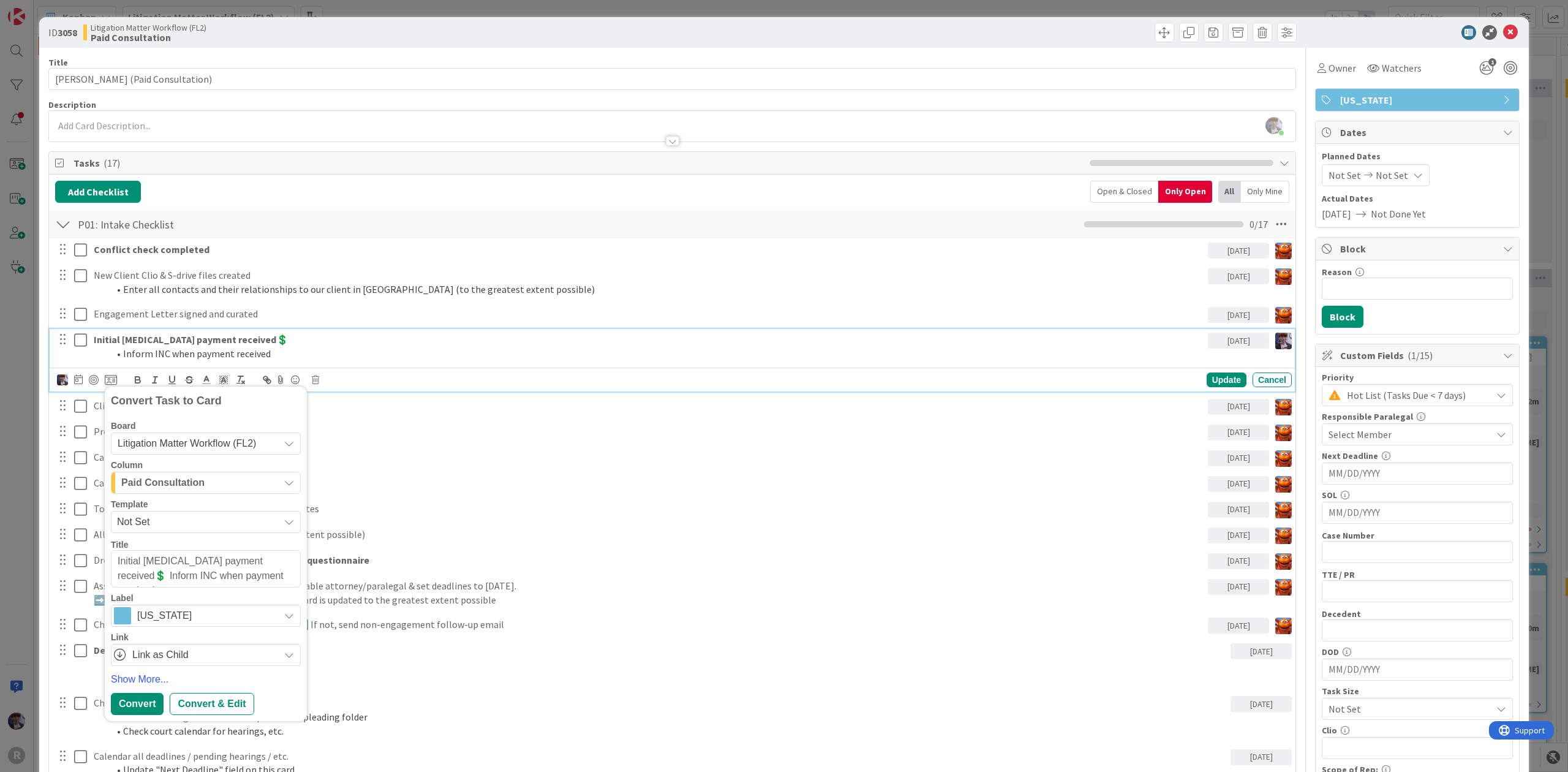
click at [295, 332] on div "Initial [MEDICAL_DATA] payment received💲 Inform INC when payment received" at bounding box center [649, 346] width 1119 height 35
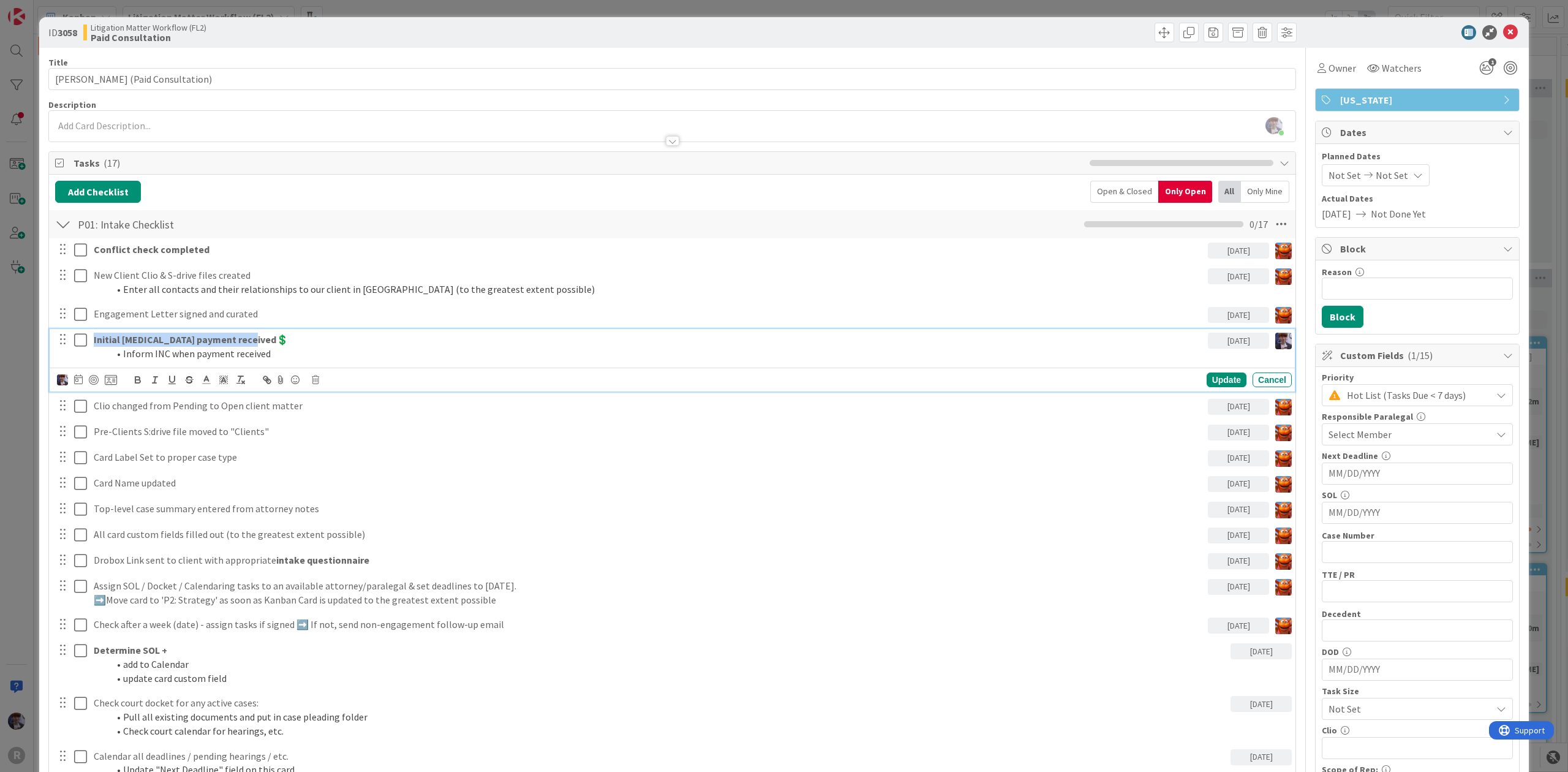
drag, startPoint x: 285, startPoint y: 341, endPoint x: 49, endPoint y: 337, distance: 236.0
click at [49, 337] on div "Initial [MEDICAL_DATA] payment received💲 Inform INC when payment received [DATE…" at bounding box center [672, 360] width 1245 height 62
click at [248, 343] on p "Initial [MEDICAL_DATA] payment received💲" at bounding box center [649, 339] width 1109 height 15
click at [159, 345] on strong "Initial [MEDICAL_DATA] payment received💲" at bounding box center [191, 339] width 195 height 13
drag, startPoint x: 155, startPoint y: 346, endPoint x: 54, endPoint y: 327, distance: 102.8
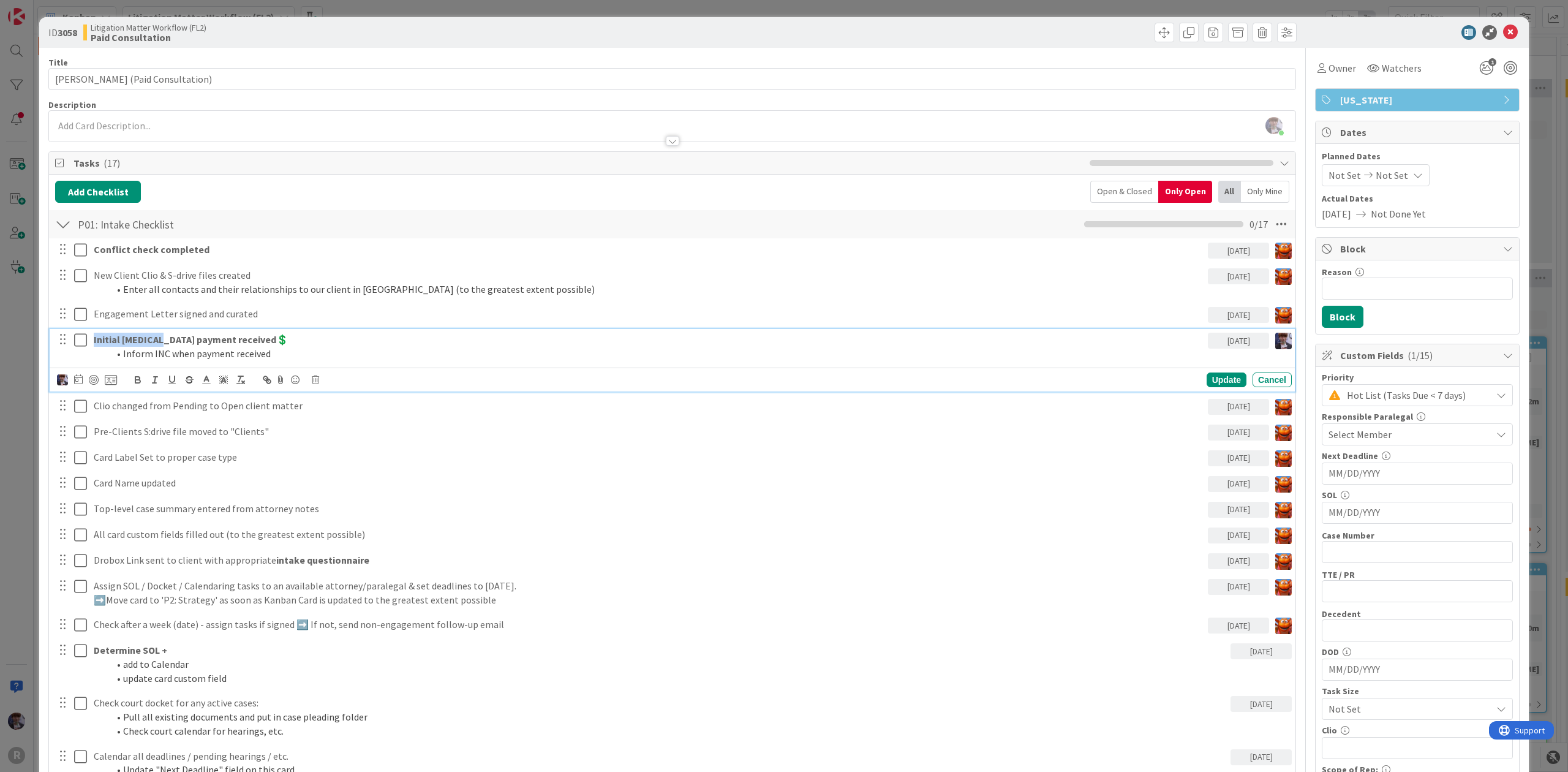
click at [55, 327] on div "Conflict check completed [DATE] Update Cancel New Client Clio & S-drive files c…" at bounding box center [672, 537] width 1234 height 597
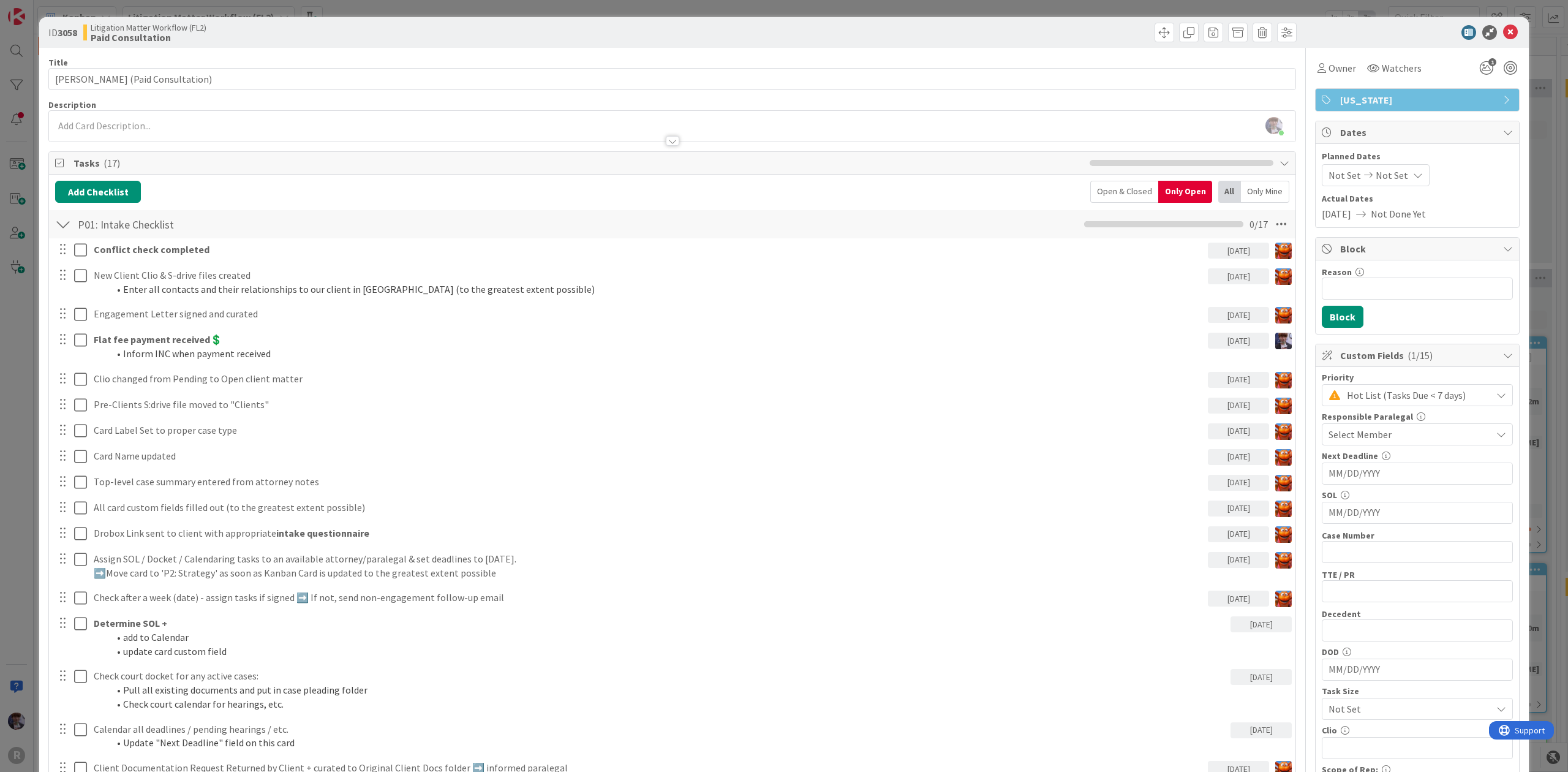
click at [1200, 377] on div "Conflict check completed [DATE] Update Cancel New Client Clio & S-drive files c…" at bounding box center [672, 524] width 1234 height 571
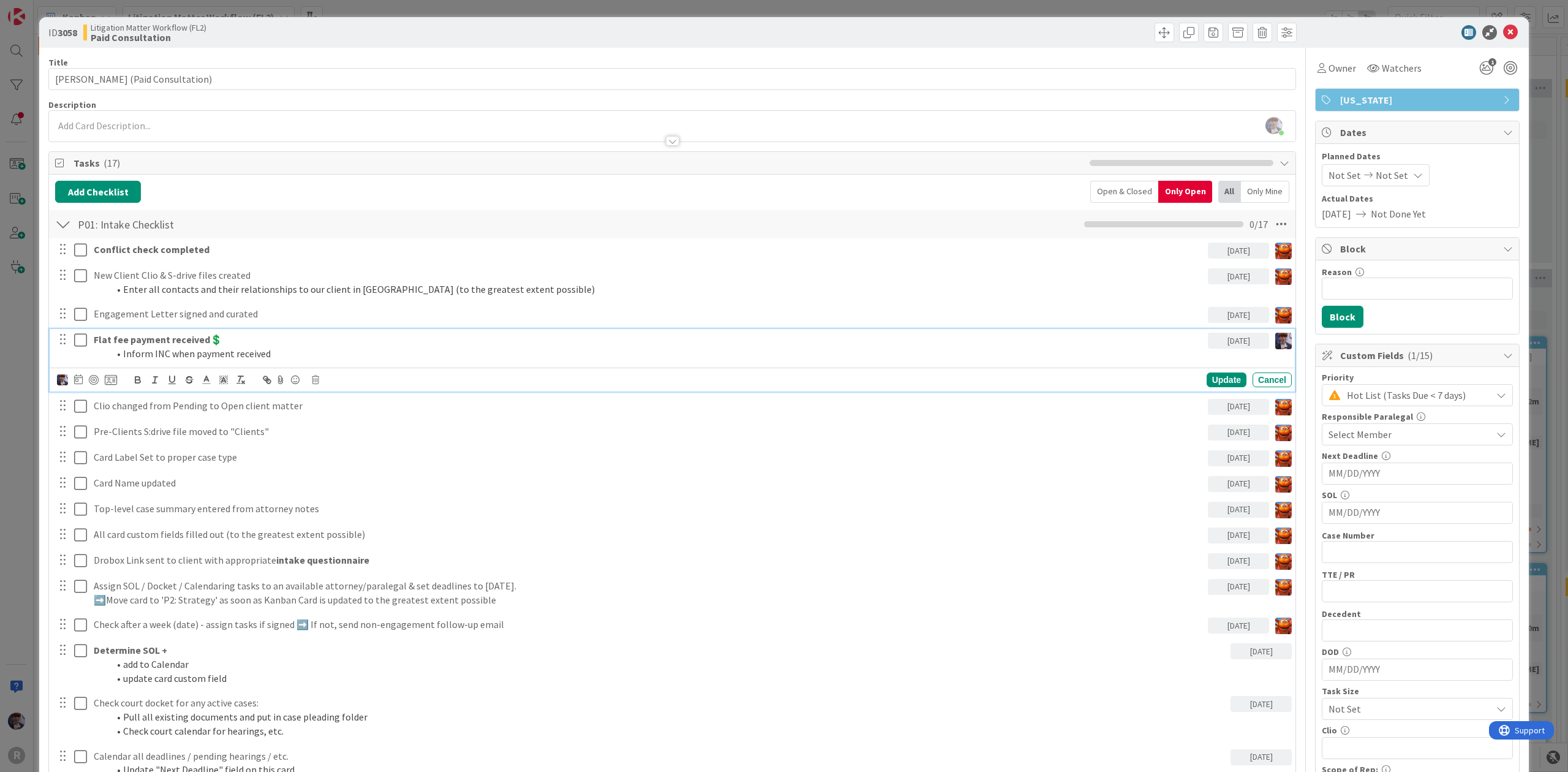
click at [164, 352] on li "Inform INC when payment received" at bounding box center [656, 353] width 1095 height 15
drag, startPoint x: 169, startPoint y: 344, endPoint x: 127, endPoint y: 341, distance: 42.1
click at [127, 341] on strong "Flat fee payment received💲" at bounding box center [158, 339] width 129 height 13
click at [1223, 380] on div "Update" at bounding box center [1226, 379] width 40 height 15
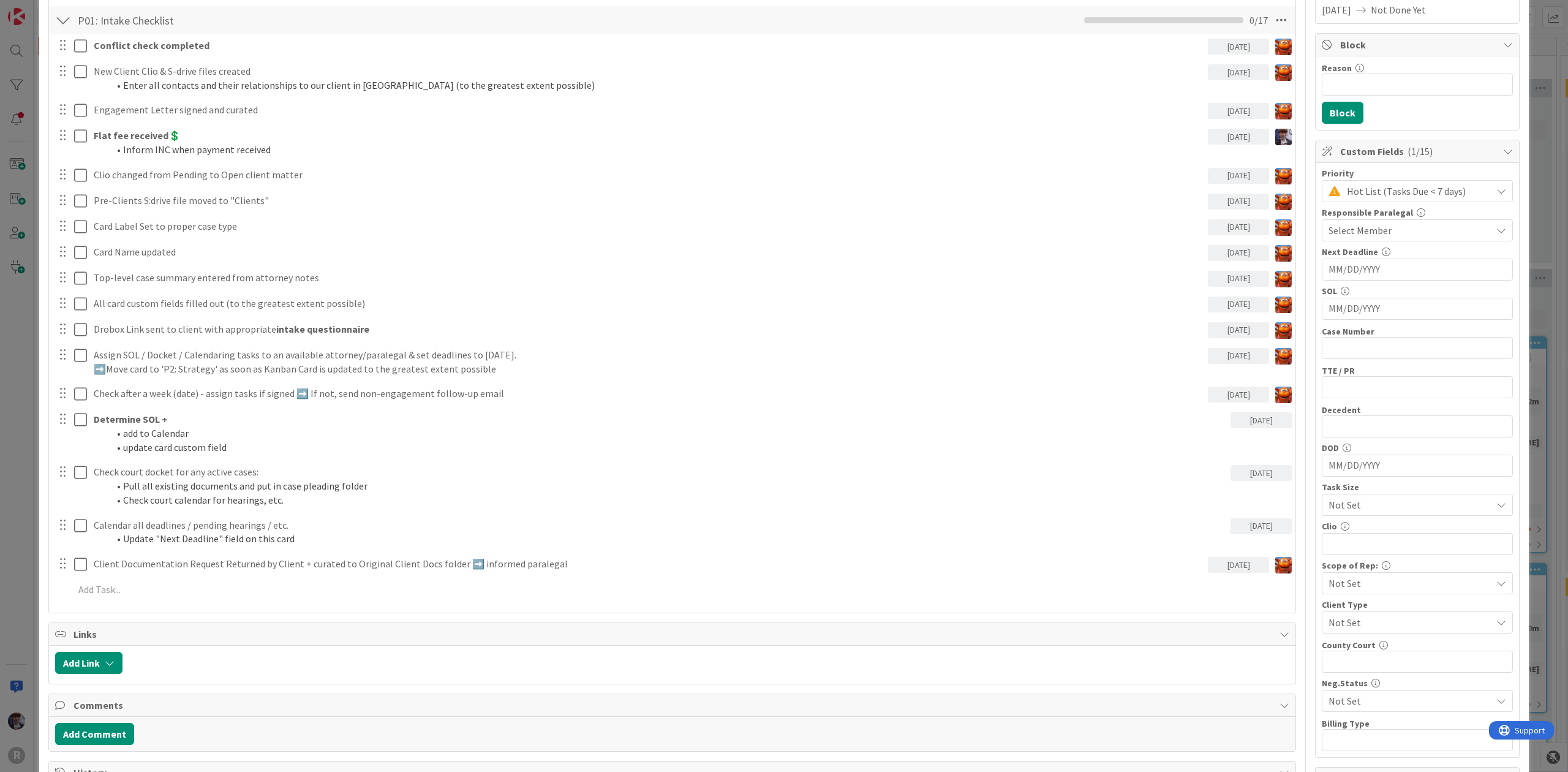
scroll to position [163, 0]
